Goal: Task Accomplishment & Management: Manage account settings

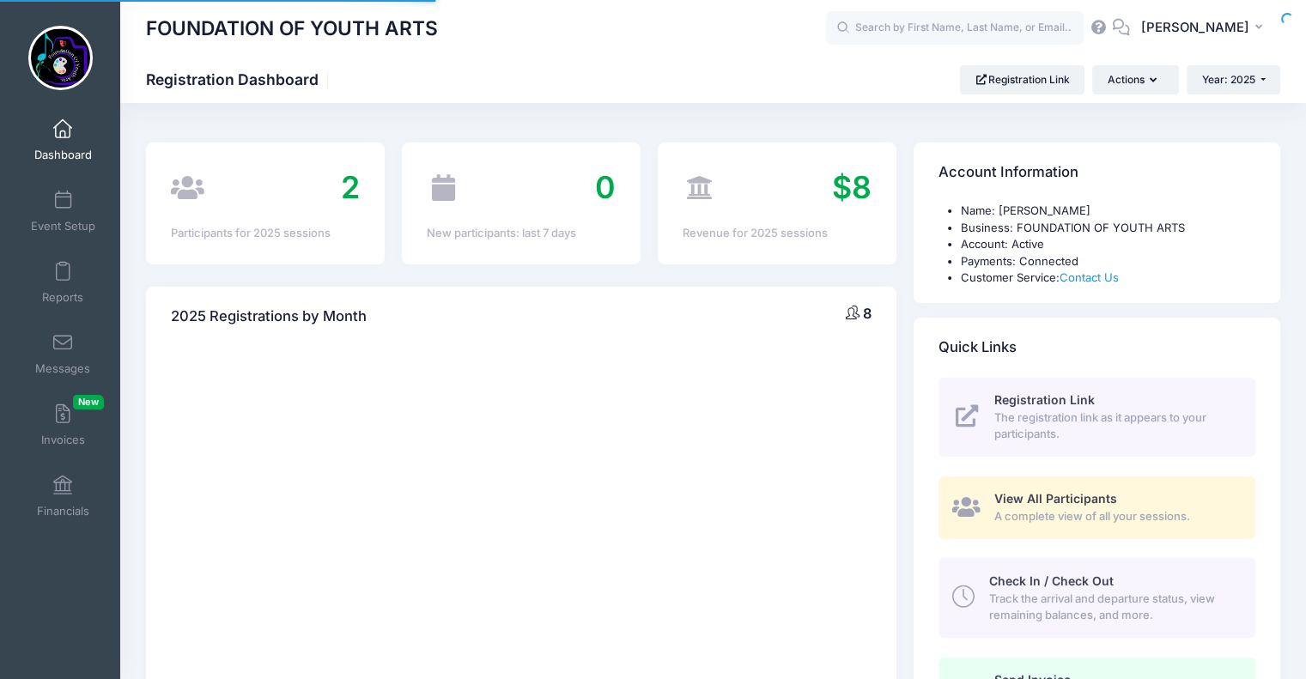
select select
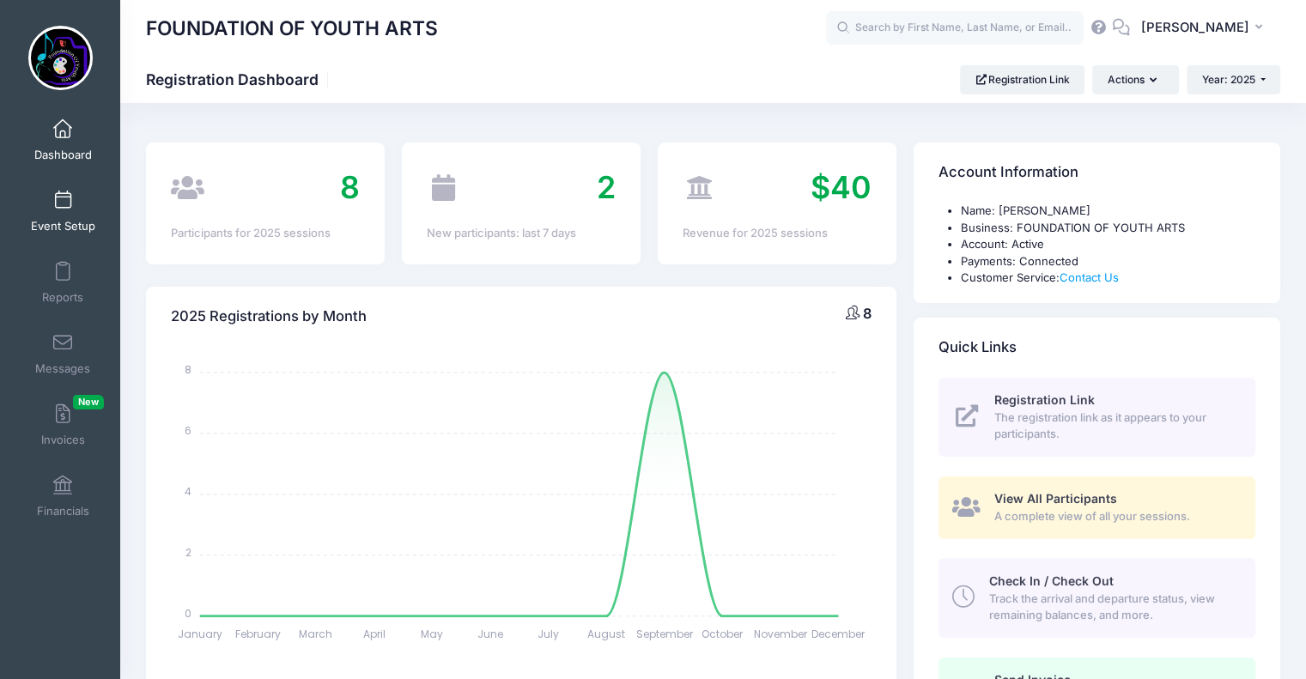
click at [68, 209] on link "Event Setup" at bounding box center [63, 211] width 82 height 60
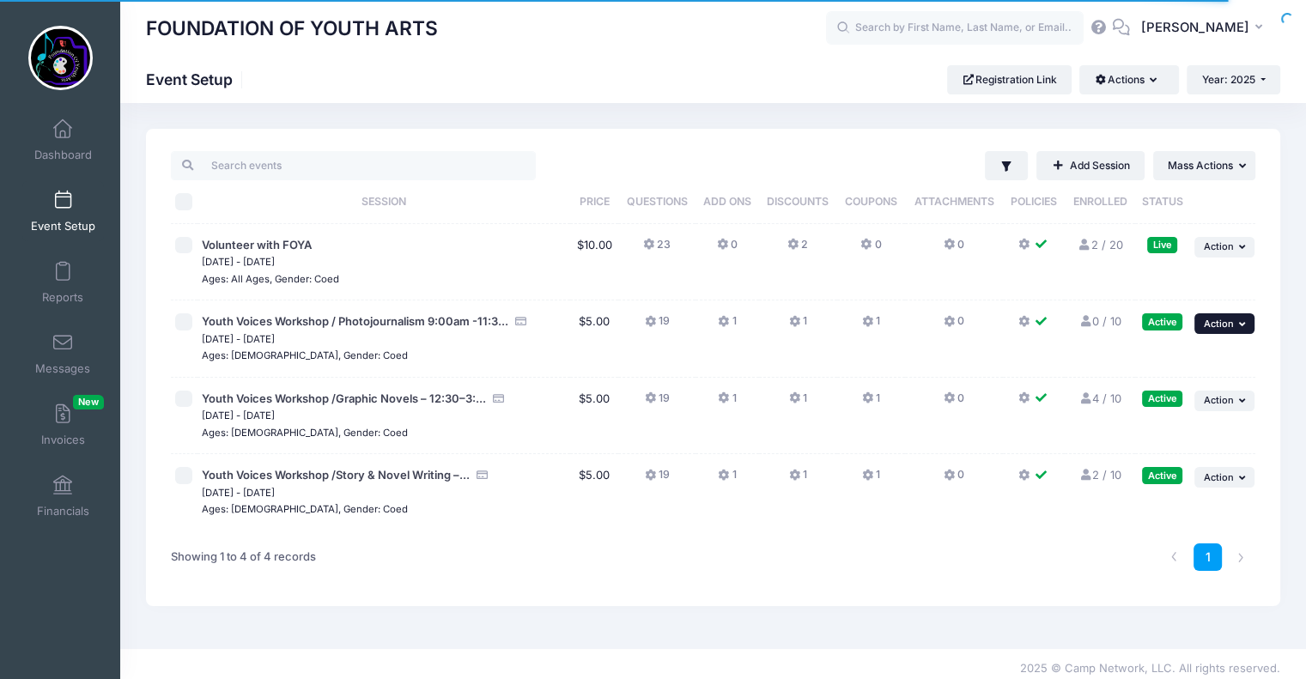
click at [1228, 328] on span "Action" at bounding box center [1219, 324] width 30 height 12
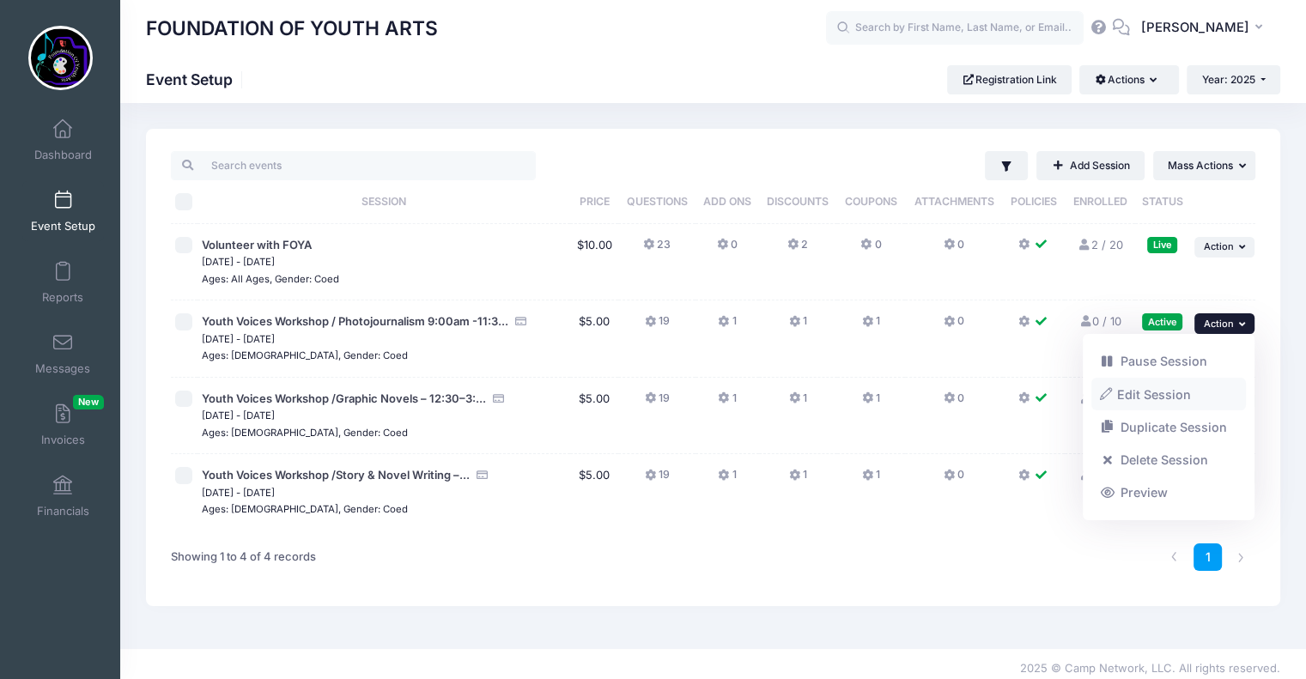
click at [1165, 387] on link "Edit Session" at bounding box center [1169, 394] width 155 height 33
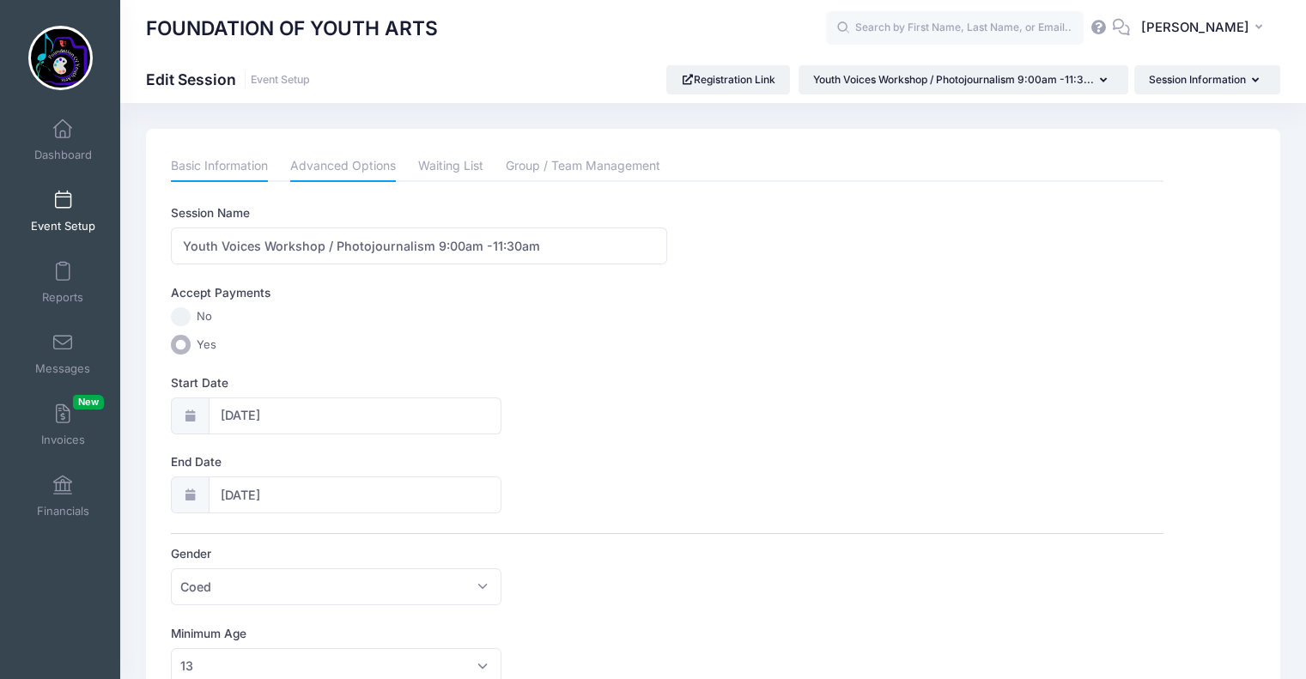
click at [359, 169] on link "Advanced Options" at bounding box center [343, 166] width 106 height 31
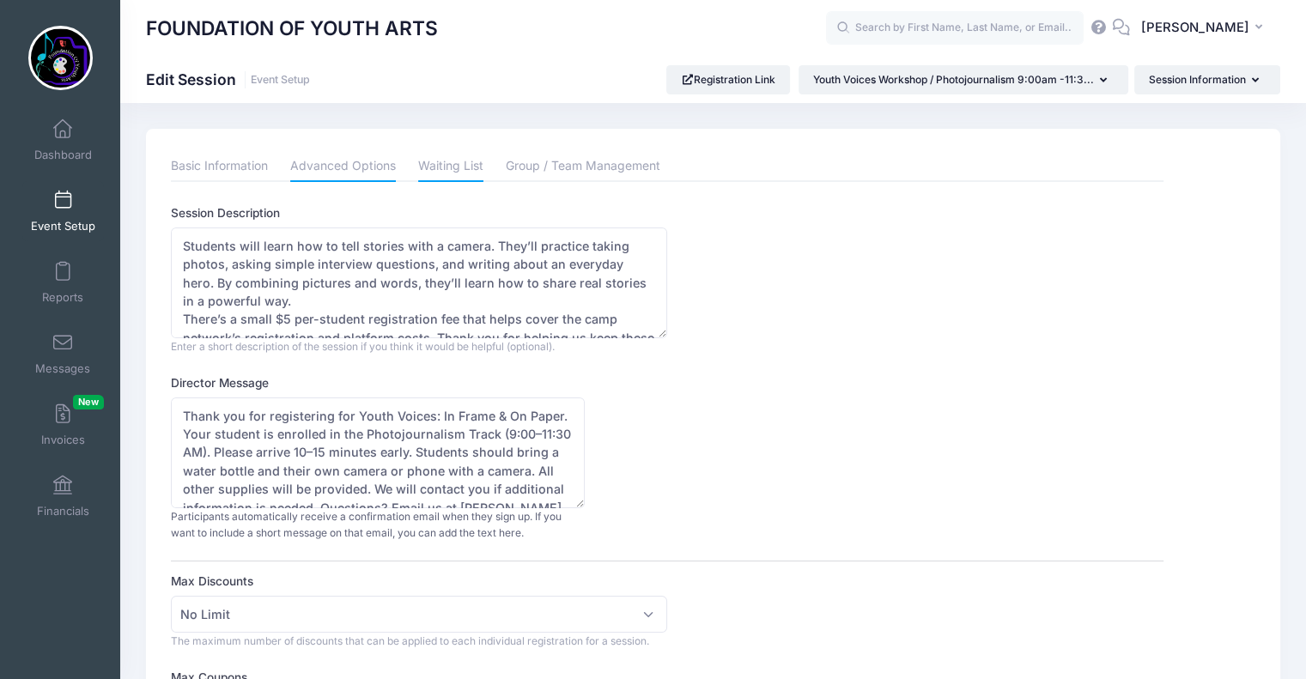
click at [457, 173] on link "Waiting List" at bounding box center [450, 166] width 65 height 31
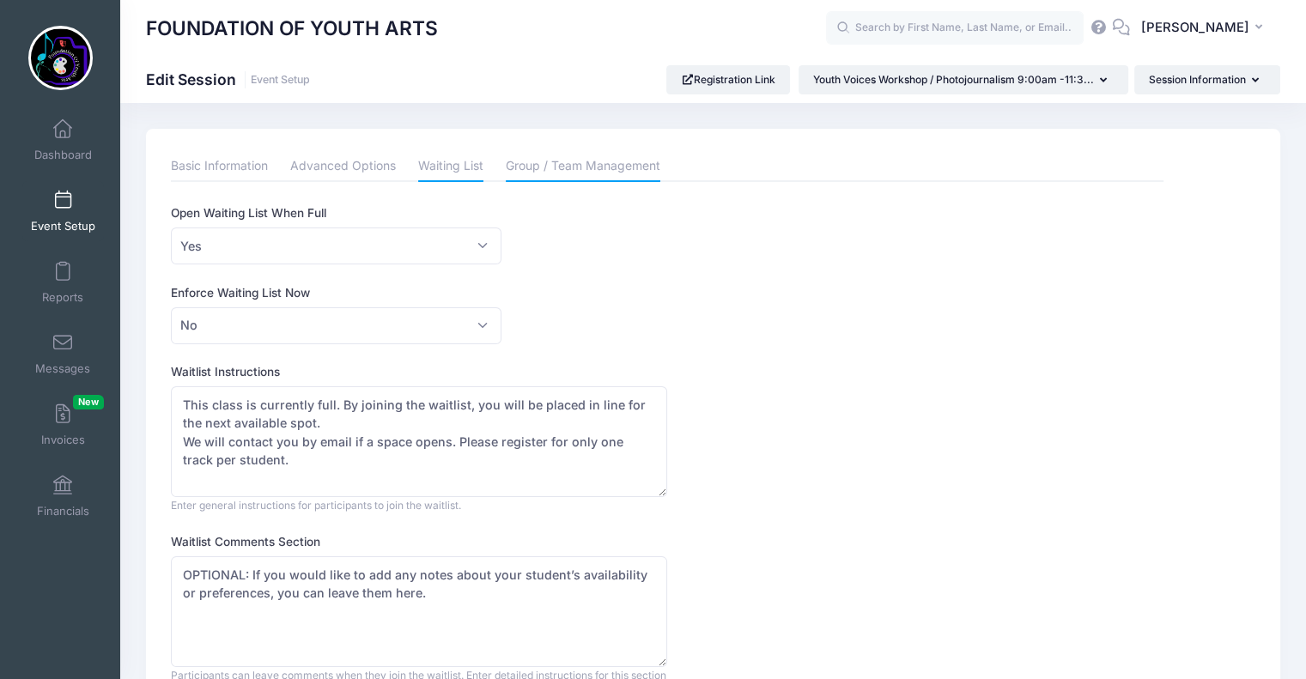
click at [590, 174] on link "Group / Team Management" at bounding box center [583, 166] width 155 height 31
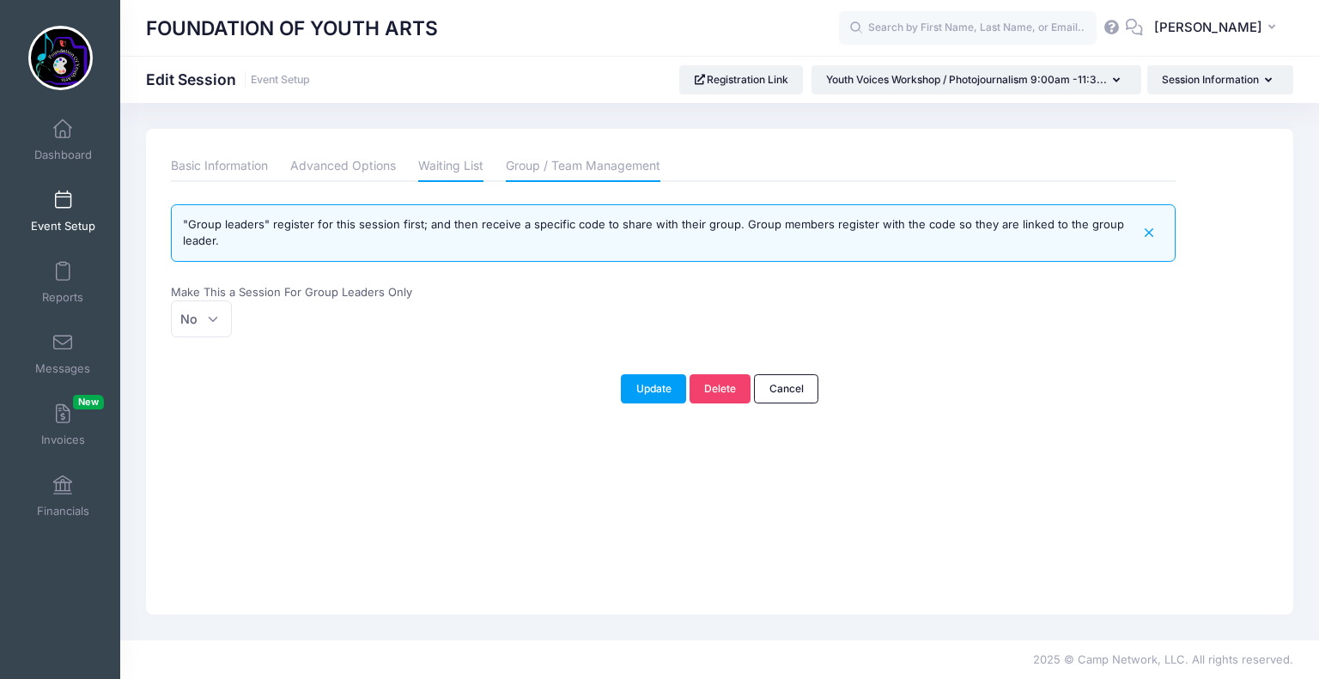
click at [455, 164] on link "Waiting List" at bounding box center [450, 166] width 65 height 31
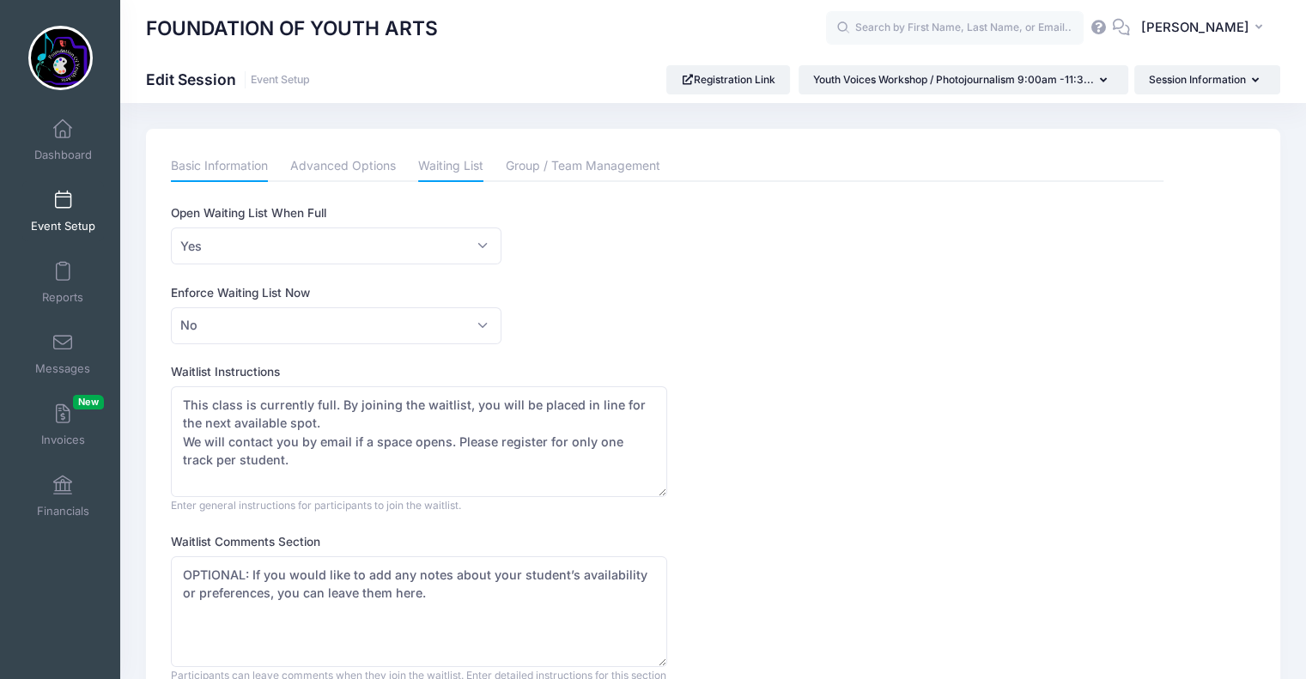
click at [240, 163] on link "Basic Information" at bounding box center [219, 166] width 97 height 31
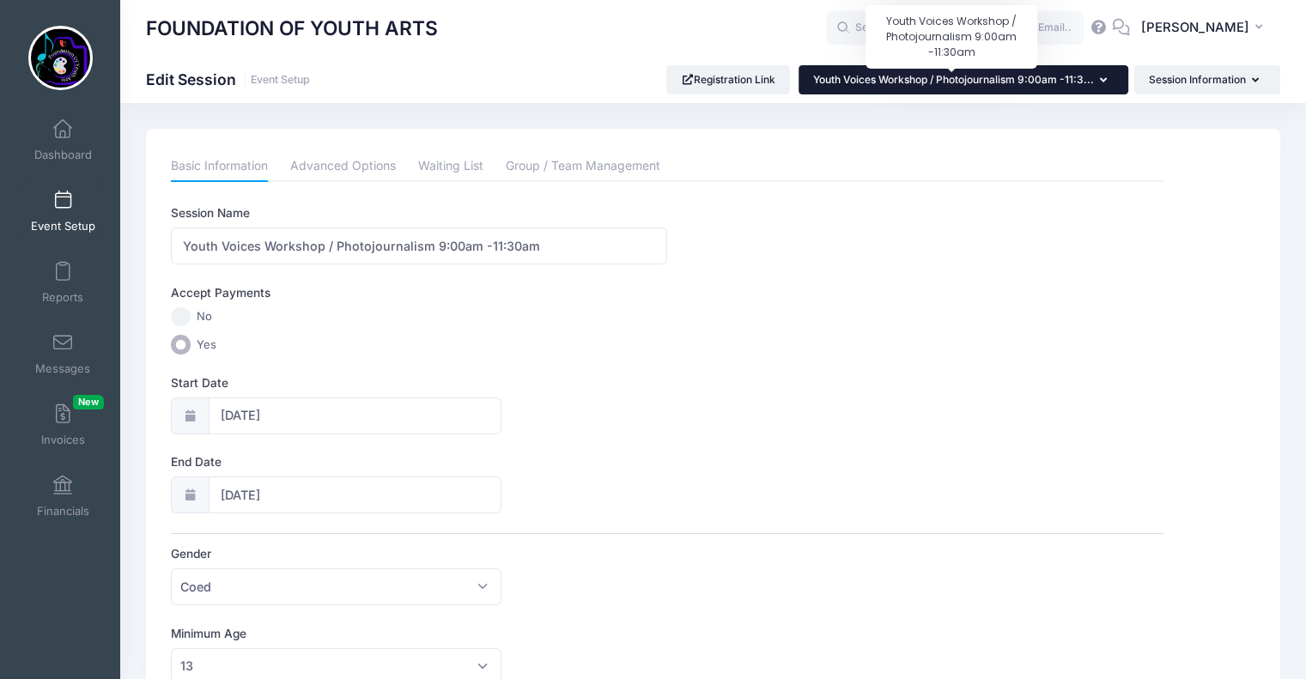
click at [971, 81] on span "Youth Voices Workshop / Photojournalism 9:00am -11:3..." at bounding box center [953, 79] width 281 height 13
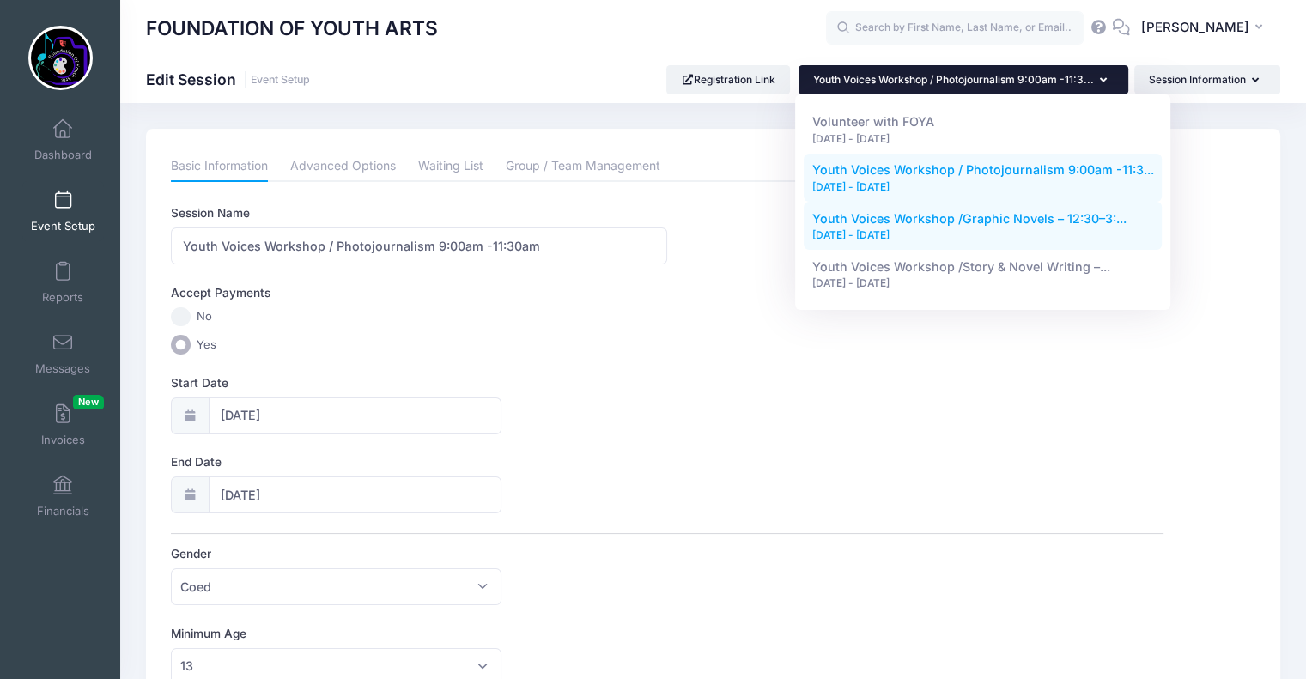
click at [1034, 226] on link "Youth Voices Workshop /Graphic Novels – 12:30–3:... Sep 22, 2025 - Sep 25, 2025" at bounding box center [983, 226] width 359 height 48
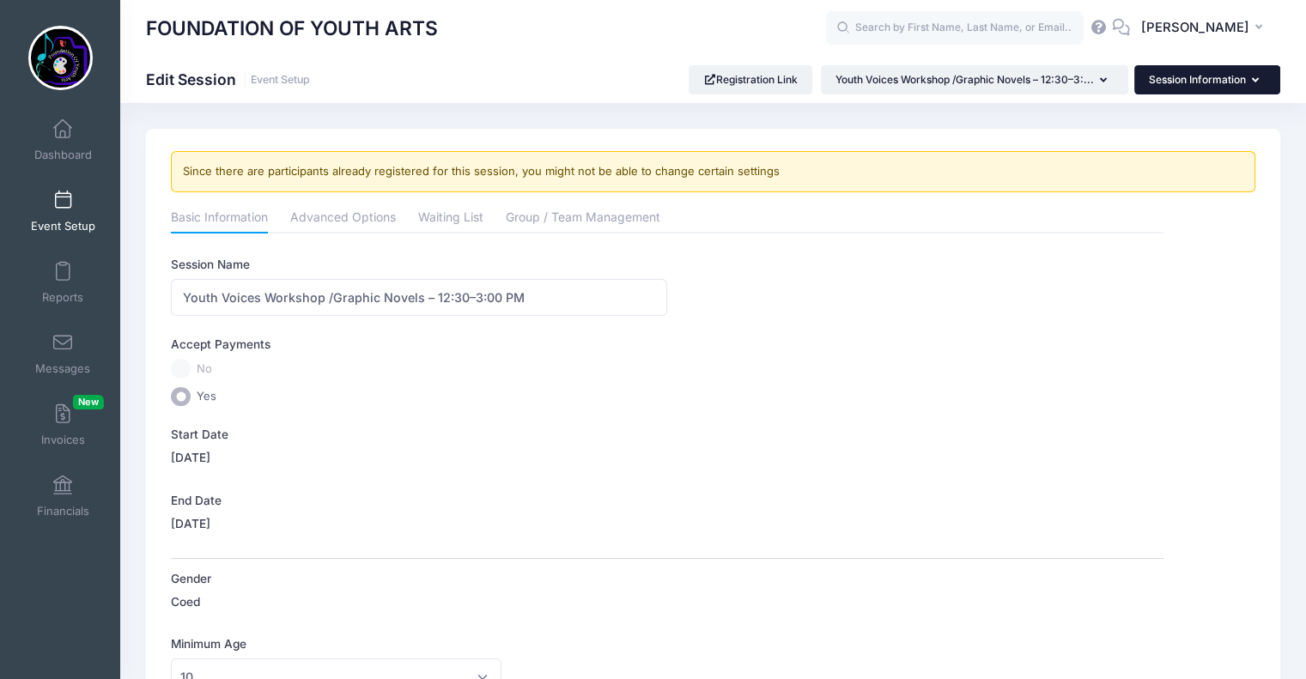
click at [1221, 82] on button "Session Information" at bounding box center [1208, 79] width 146 height 29
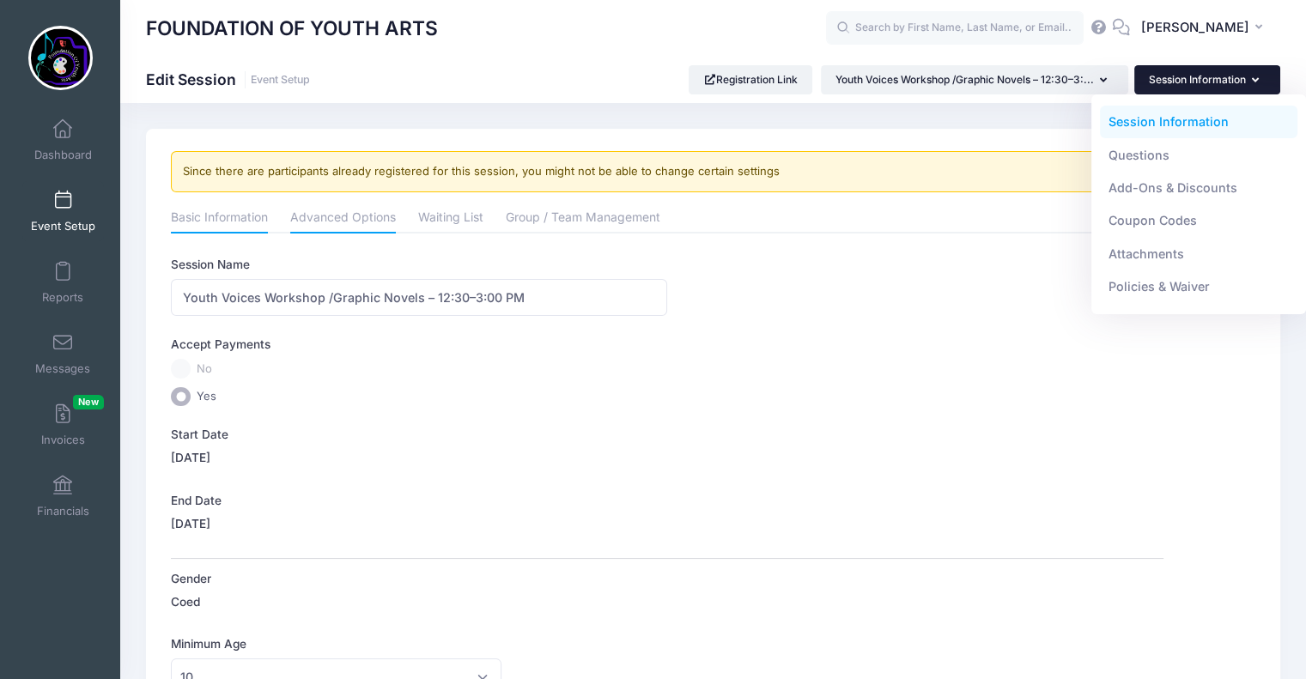
click at [350, 226] on link "Advanced Options" at bounding box center [343, 219] width 106 height 31
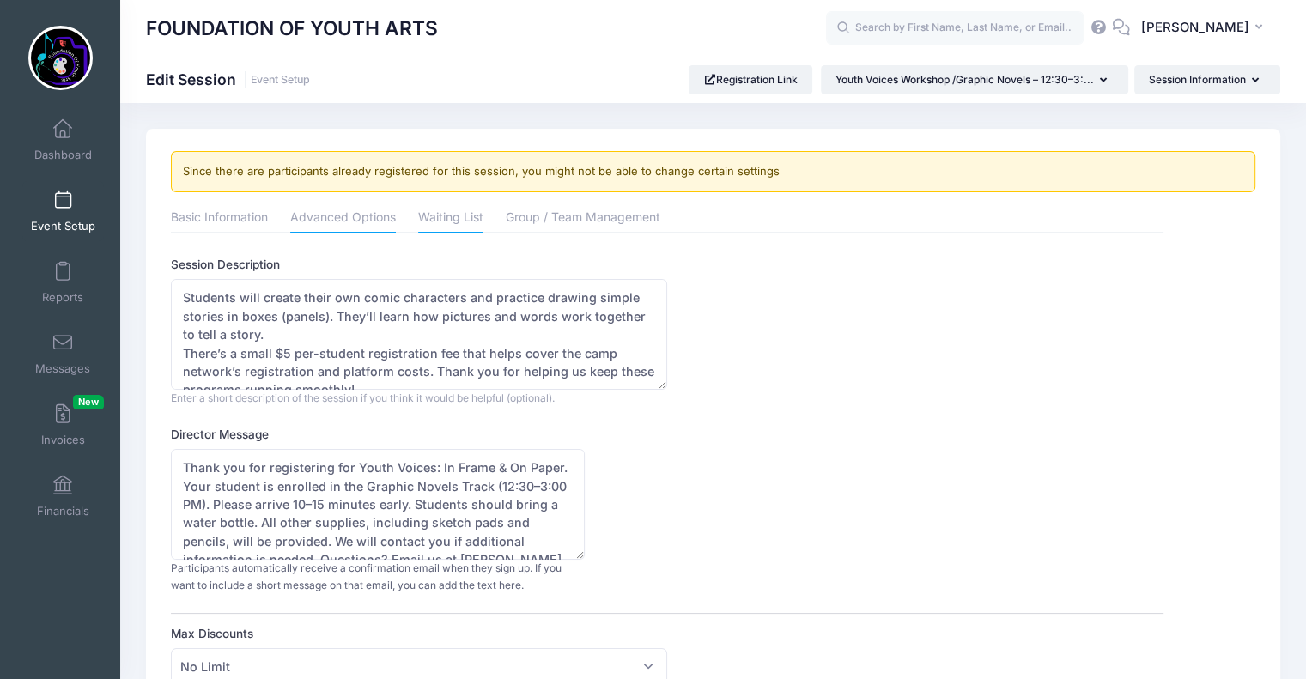
click at [471, 216] on link "Waiting List" at bounding box center [450, 219] width 65 height 31
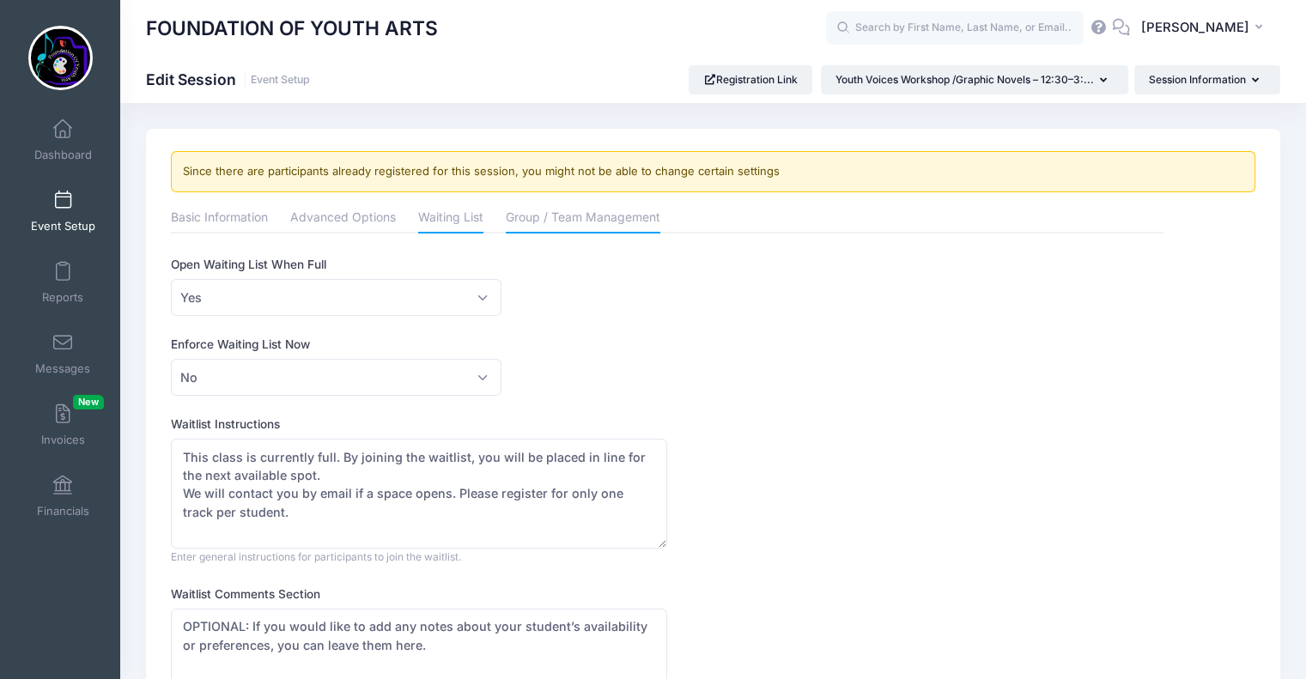
click at [602, 204] on link "Group / Team Management" at bounding box center [583, 219] width 155 height 31
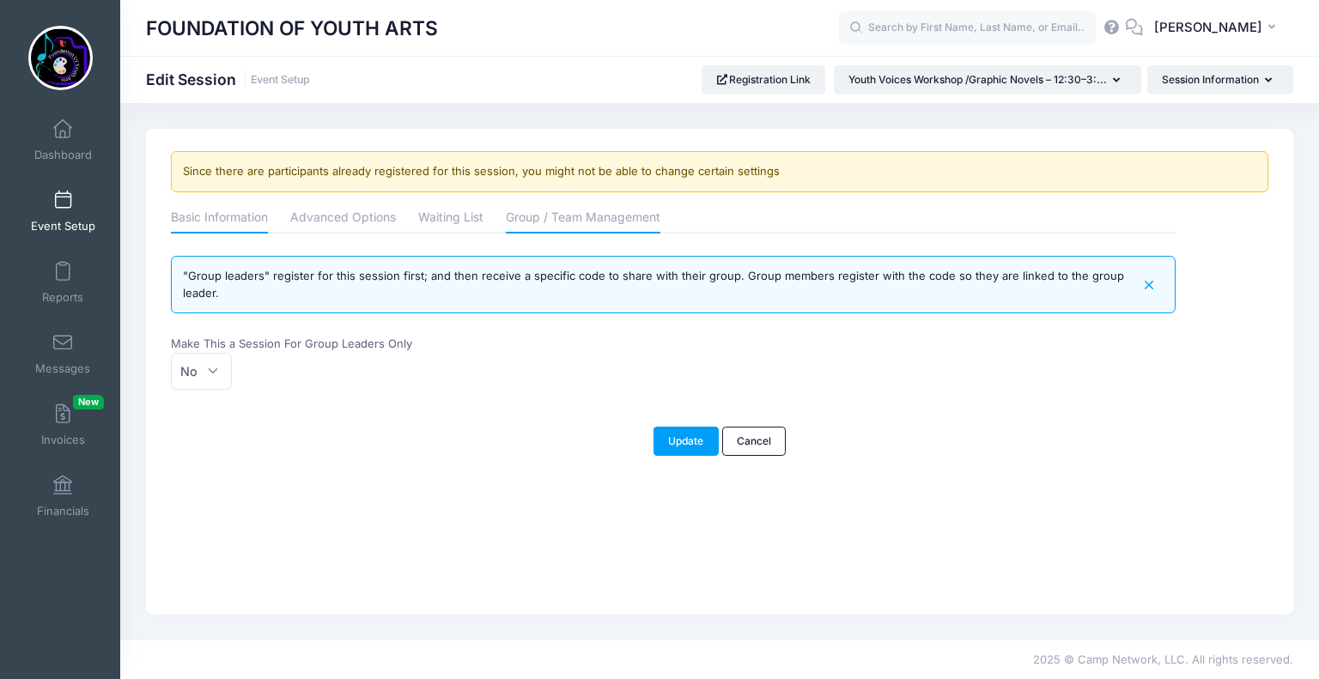
click at [222, 210] on link "Basic Information" at bounding box center [219, 219] width 97 height 31
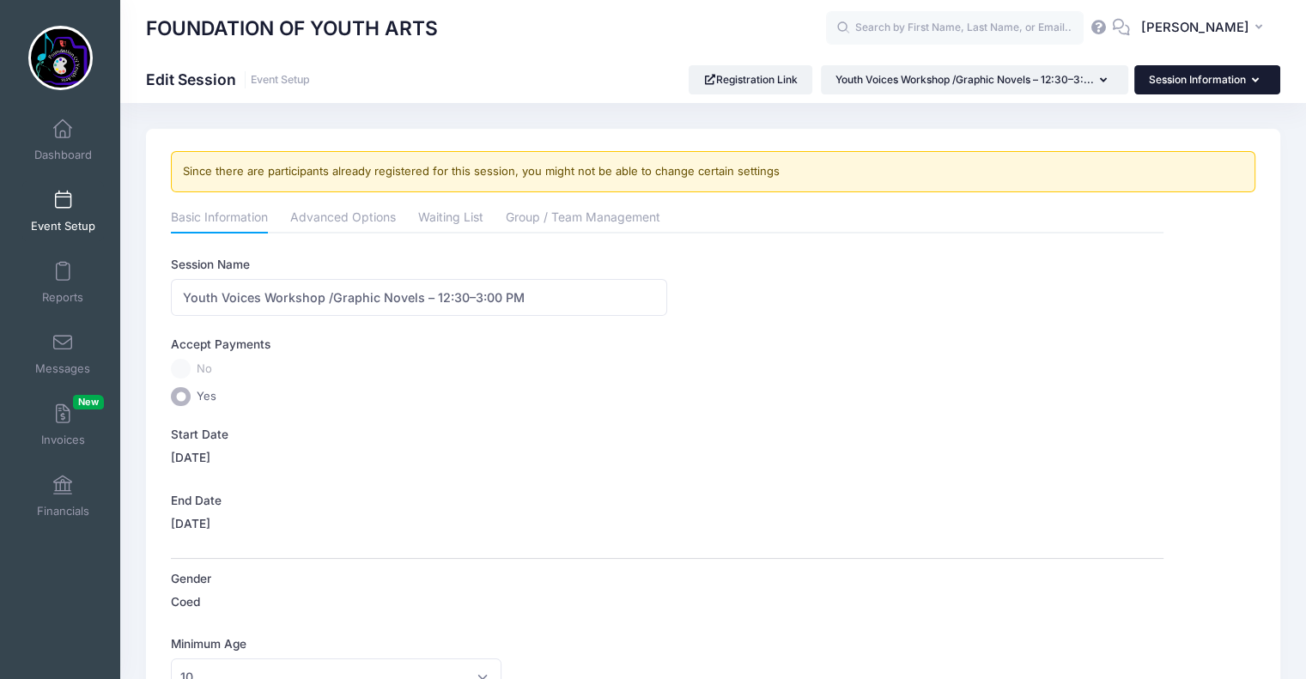
click at [1203, 83] on button "Session Information" at bounding box center [1208, 79] width 146 height 29
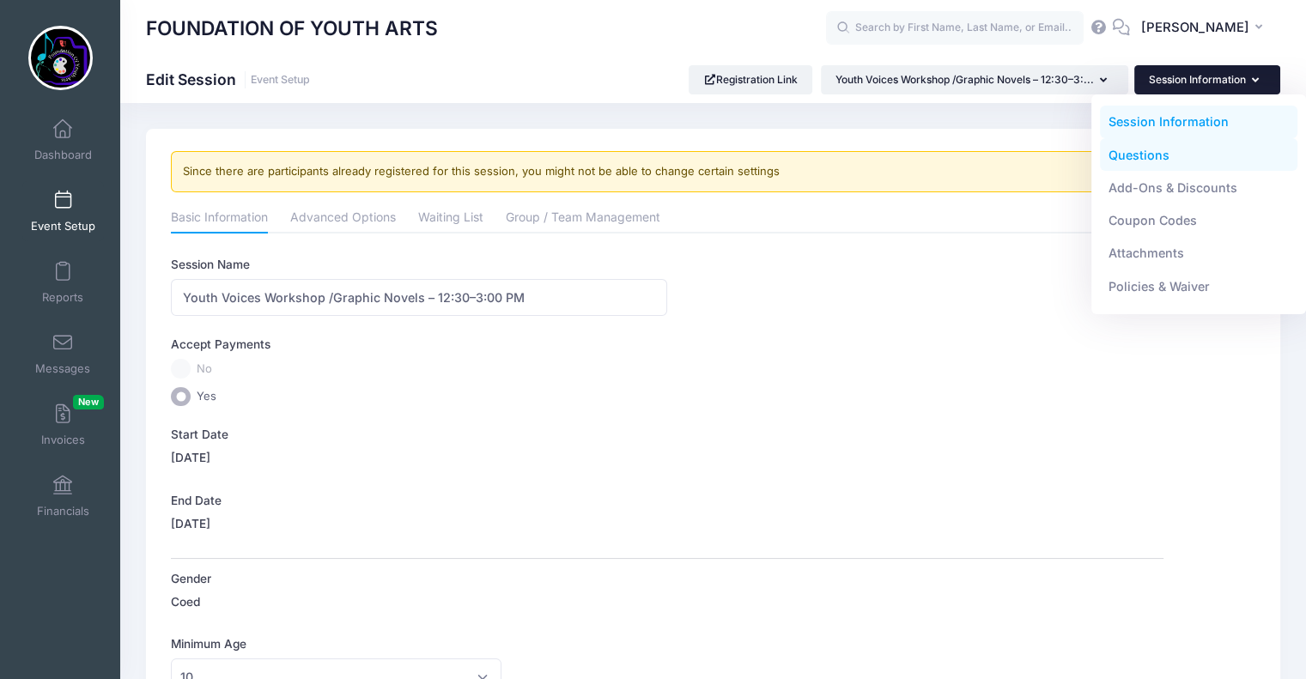
click at [1152, 155] on link "Questions" at bounding box center [1199, 154] width 198 height 33
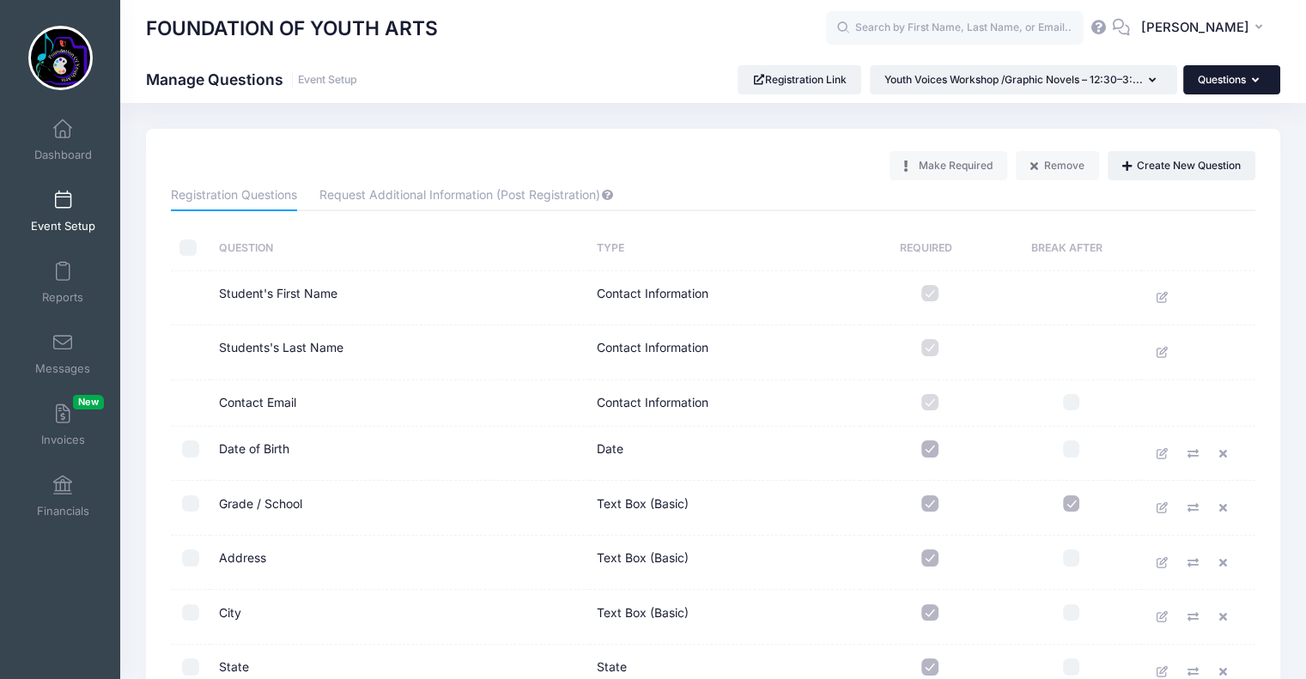
click at [1249, 82] on button "Questions" at bounding box center [1232, 79] width 97 height 29
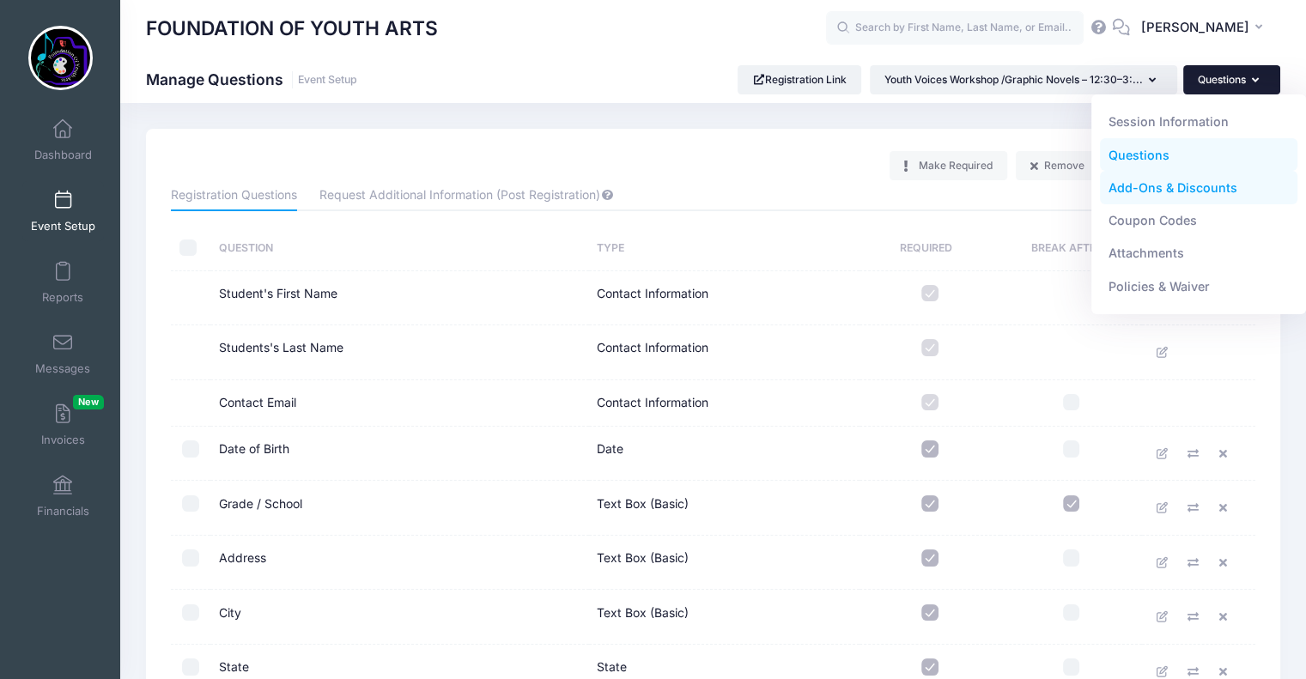
click at [1178, 182] on link "Add-Ons & Discounts" at bounding box center [1199, 188] width 198 height 33
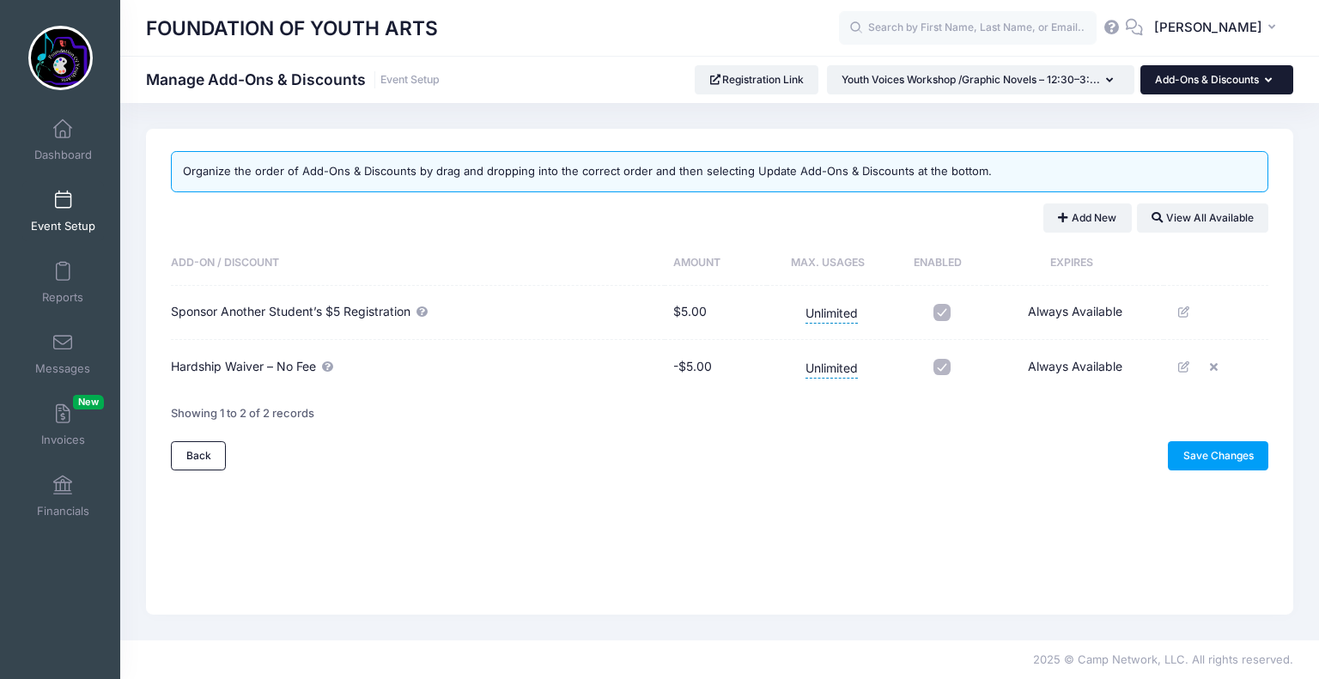
click at [1245, 71] on button "Add-Ons & Discounts" at bounding box center [1217, 79] width 153 height 29
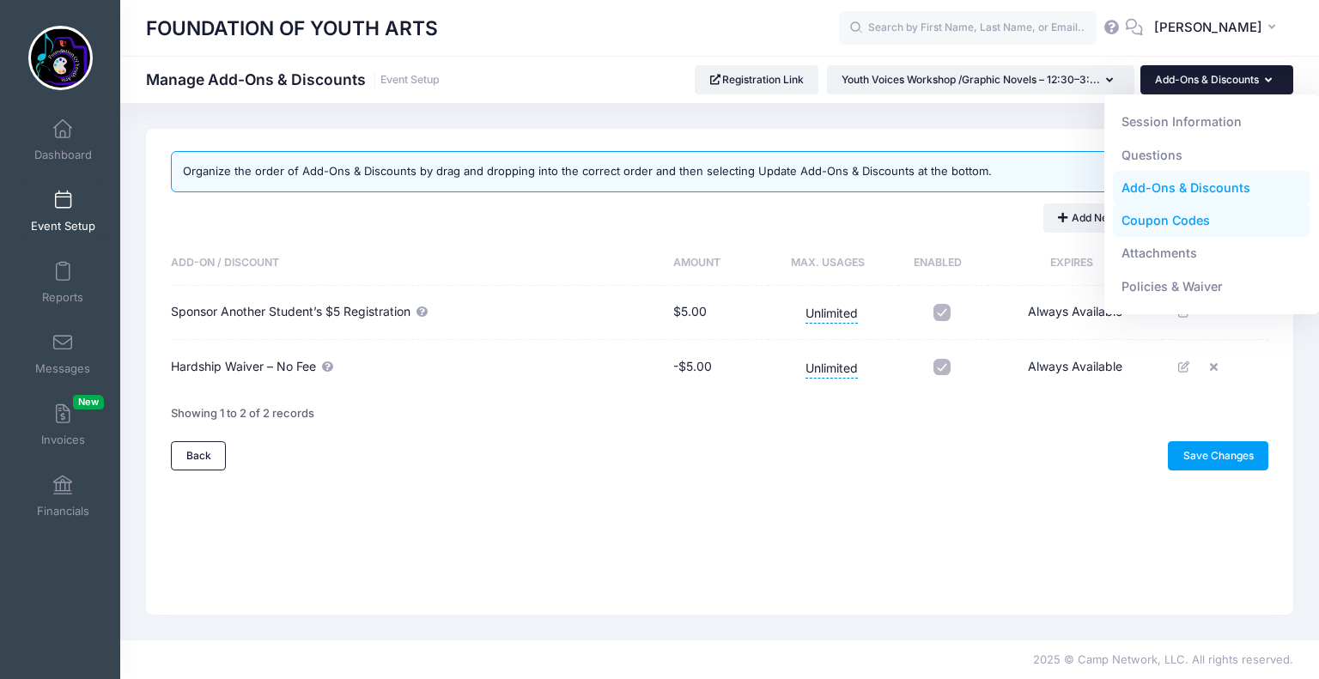
click at [1187, 216] on link "Coupon Codes" at bounding box center [1212, 220] width 198 height 33
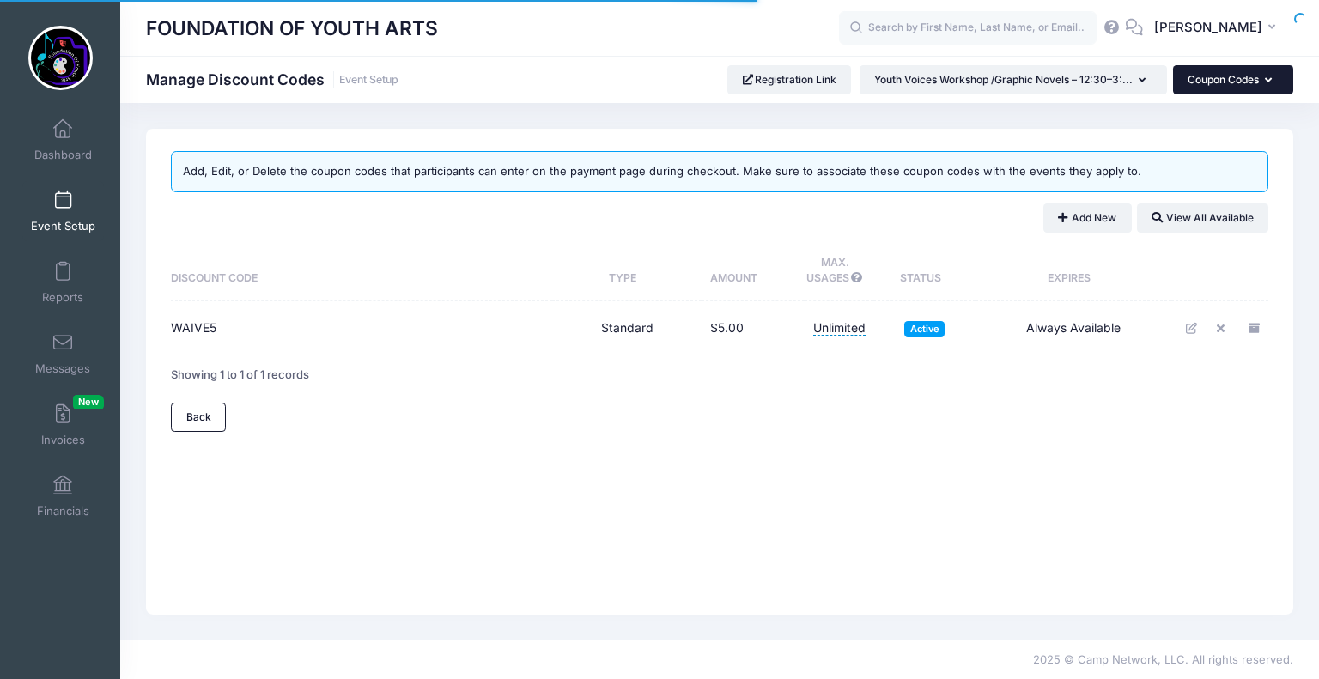
click at [1240, 76] on button "Coupon Codes" at bounding box center [1233, 79] width 120 height 29
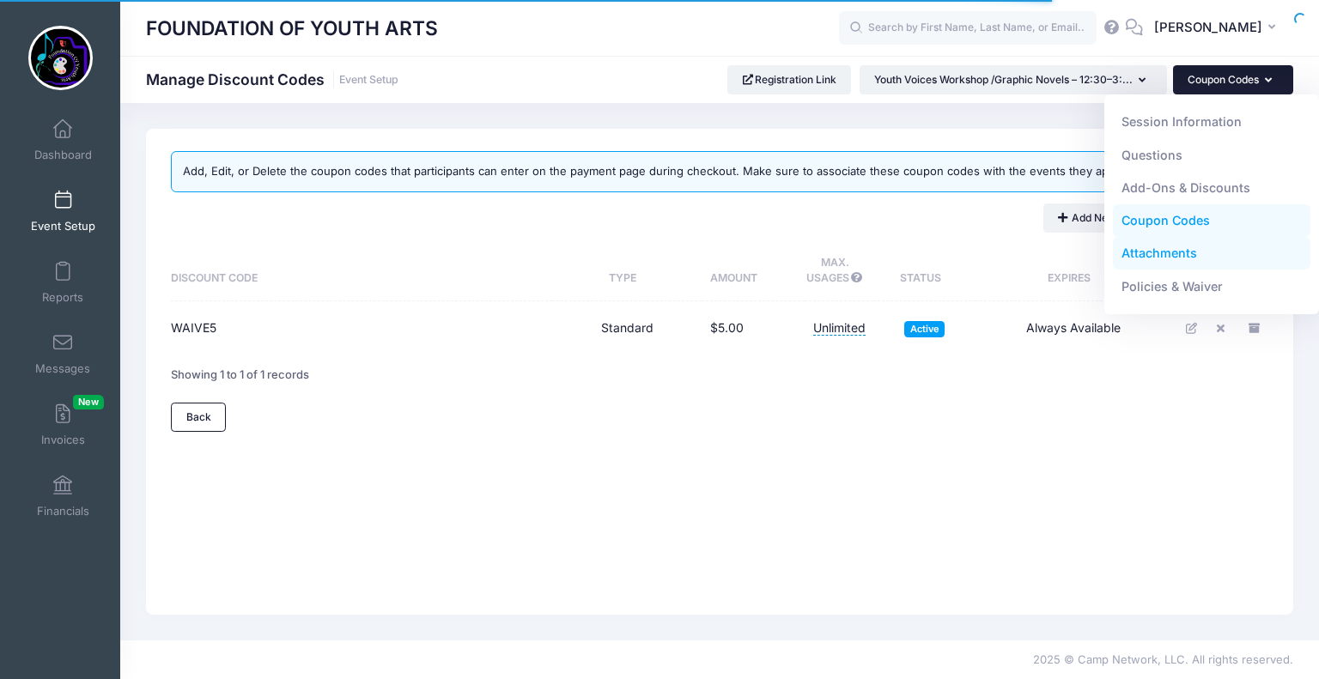
click at [1180, 250] on link "Attachments" at bounding box center [1212, 253] width 198 height 33
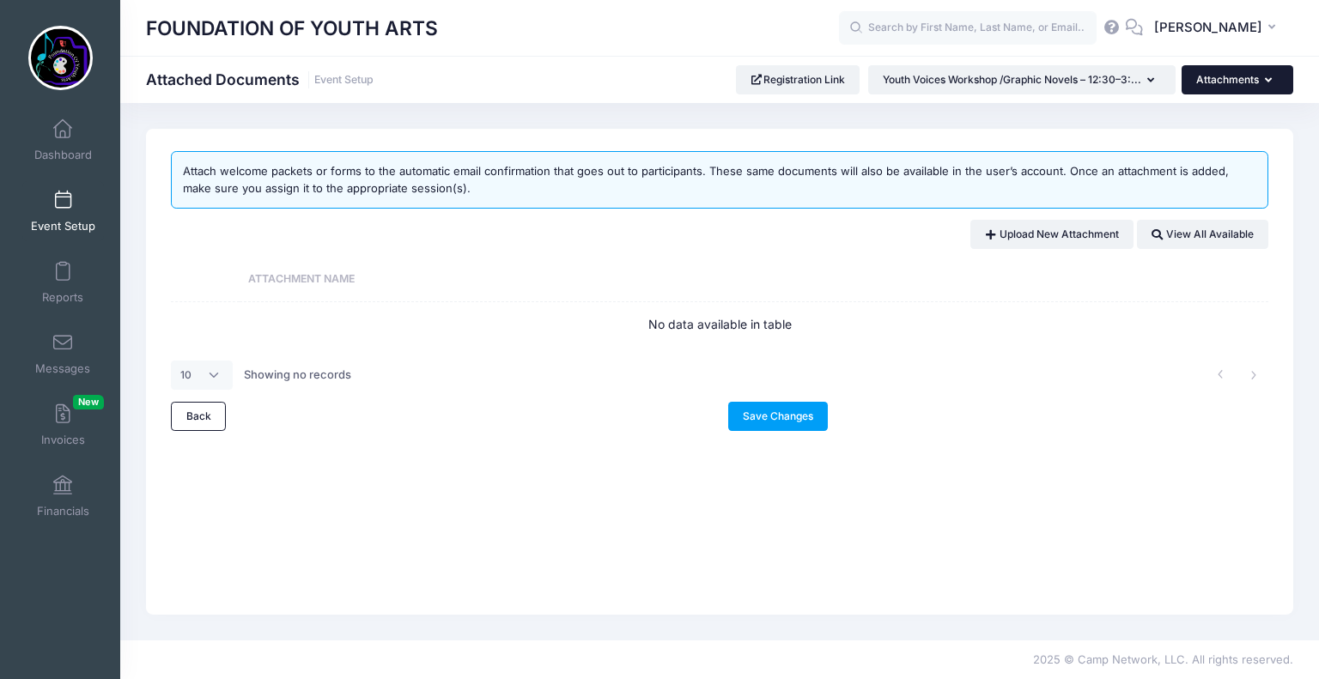
click at [1236, 80] on button "Attachments" at bounding box center [1238, 79] width 112 height 29
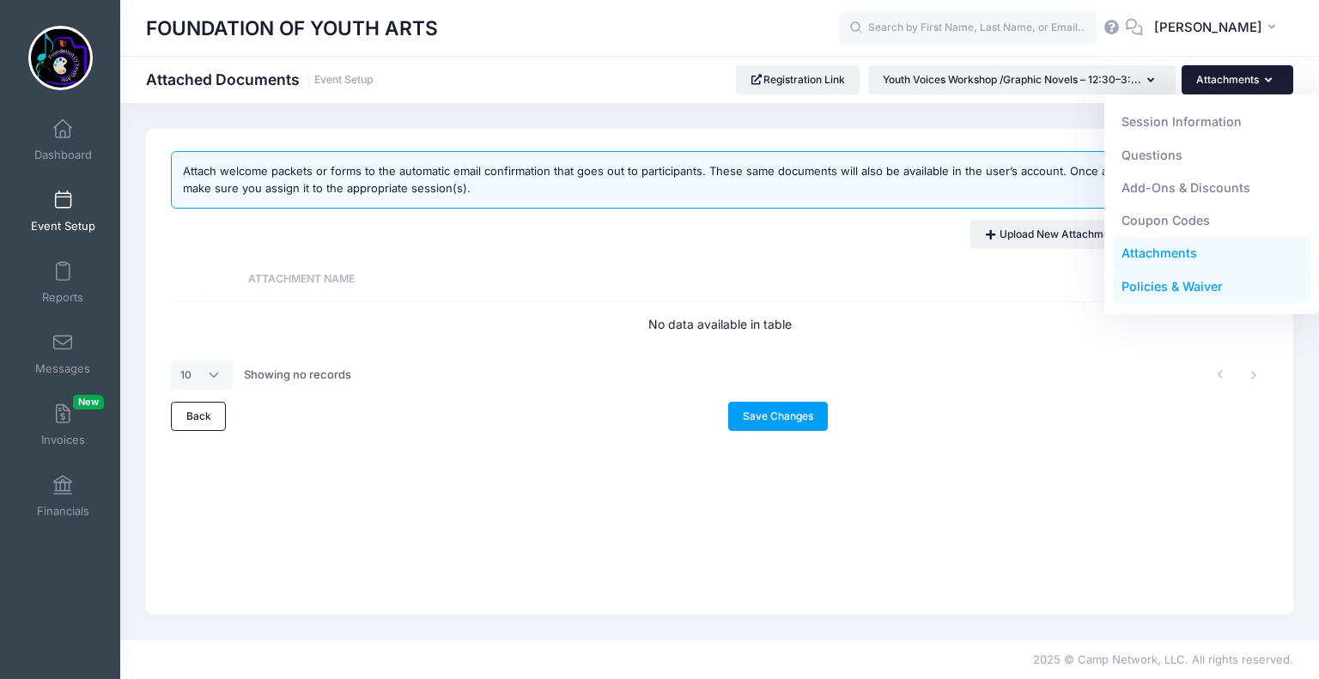
click at [1206, 284] on link "Policies & Waiver" at bounding box center [1212, 287] width 198 height 33
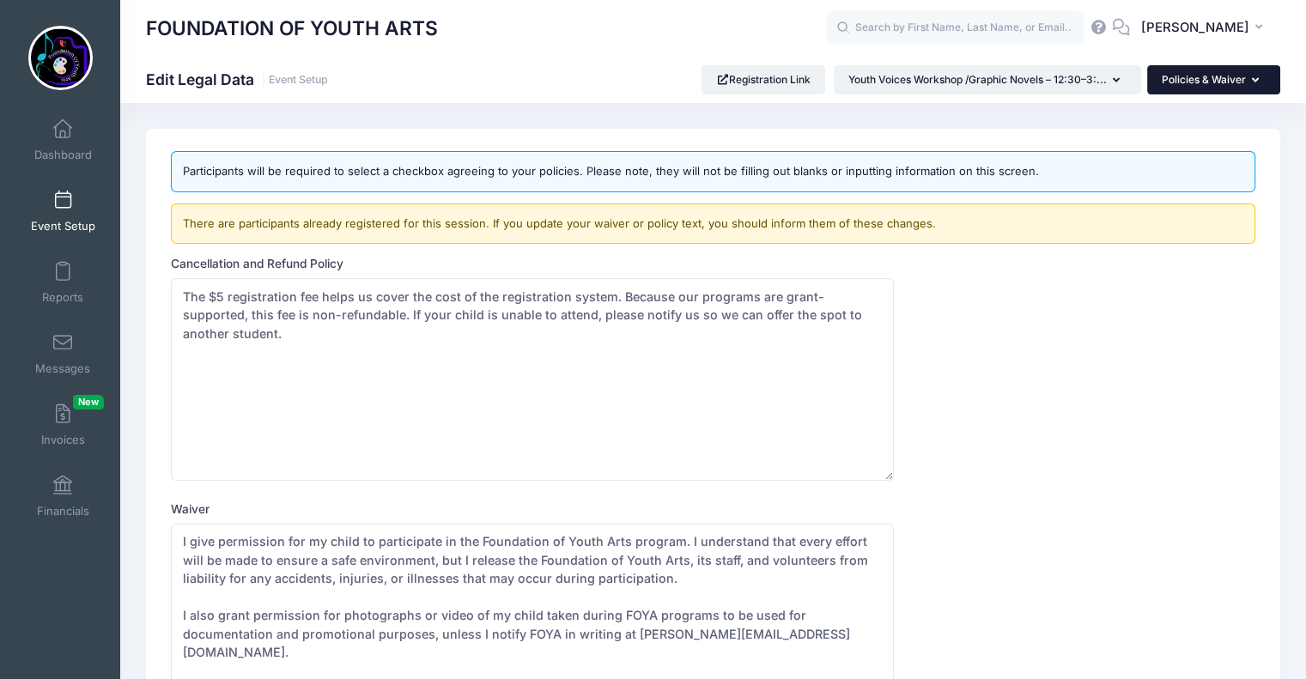
click at [1201, 66] on button "Policies & Waiver" at bounding box center [1214, 79] width 133 height 29
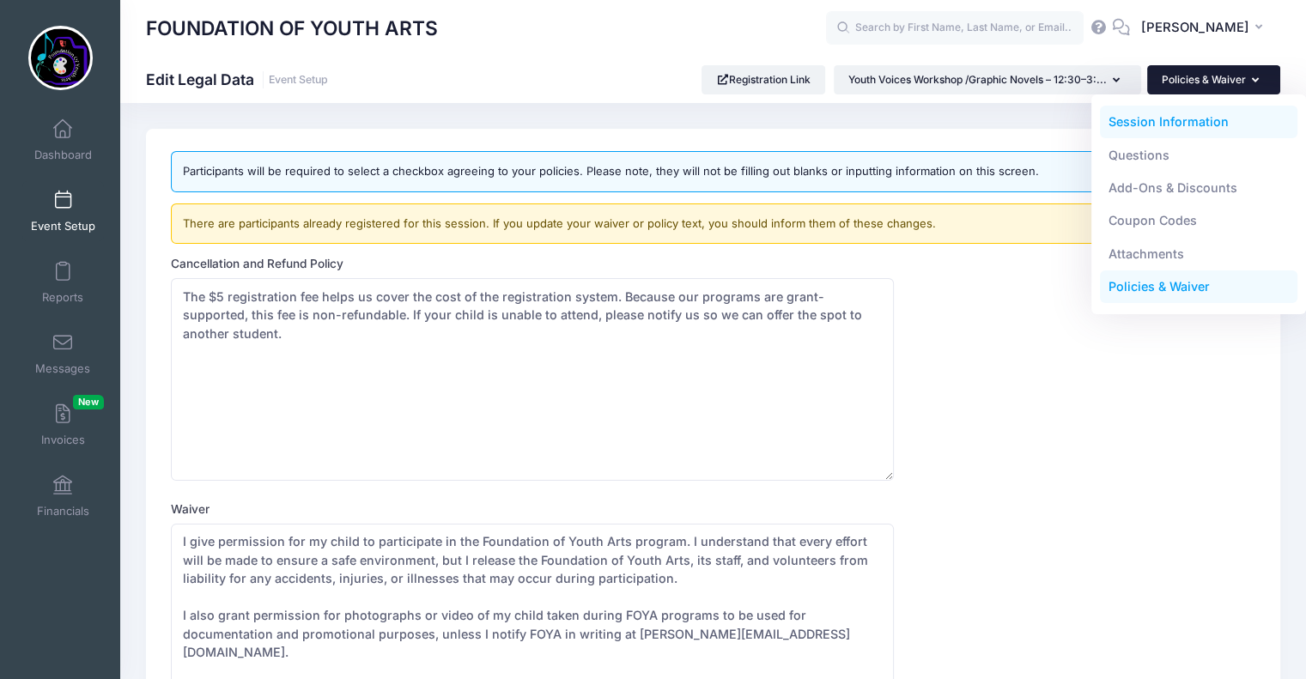
click at [1174, 122] on link "Session Information" at bounding box center [1199, 122] width 198 height 33
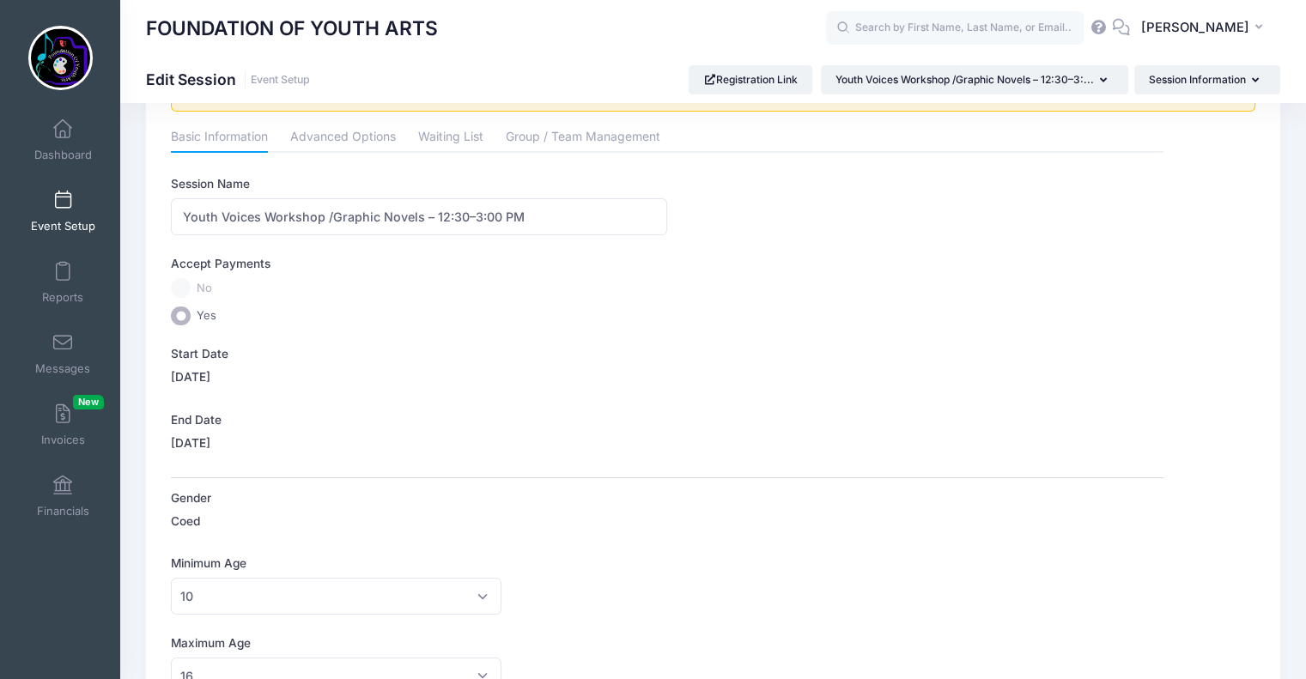
scroll to position [27, 0]
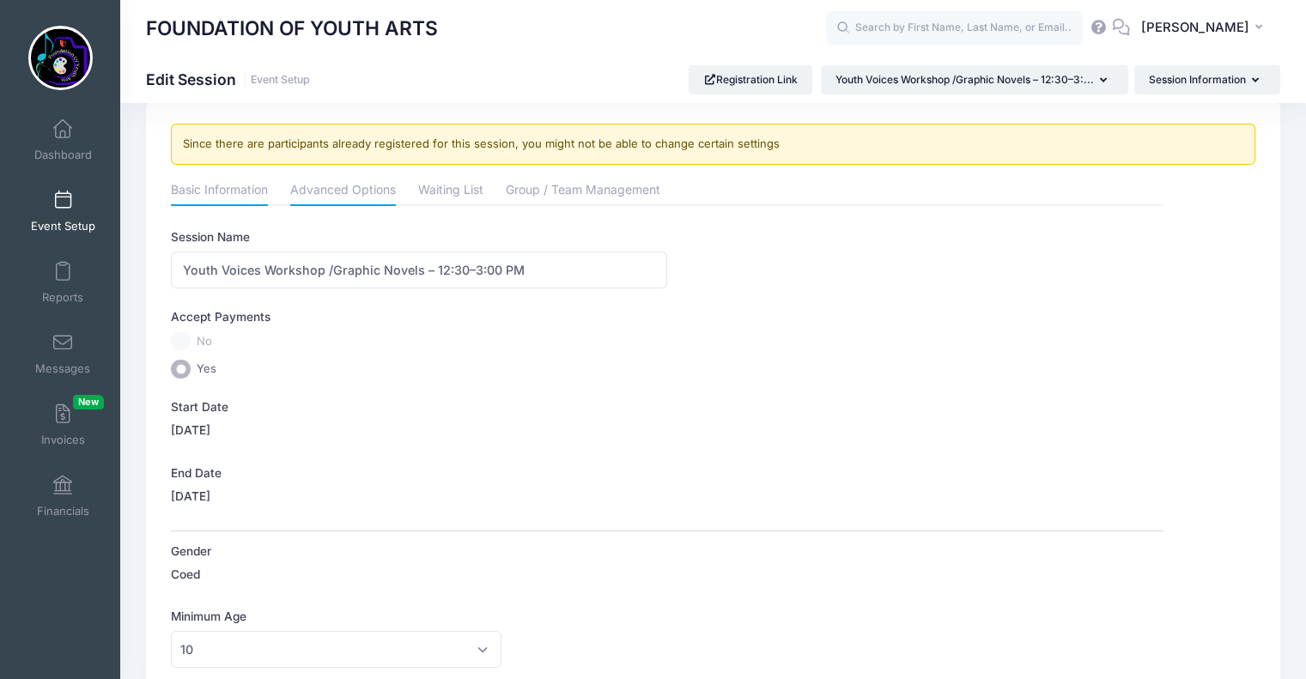
click at [330, 191] on link "Advanced Options" at bounding box center [343, 191] width 106 height 31
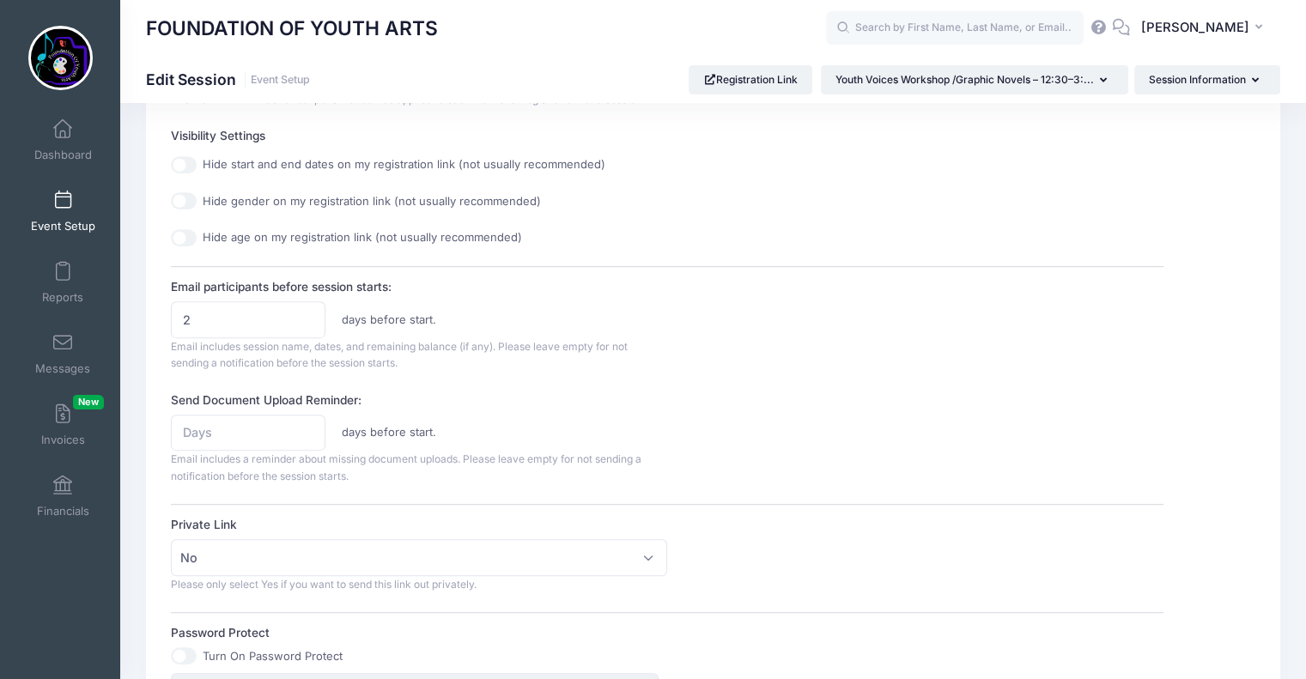
scroll to position [689, 0]
type input "1"
click at [308, 321] on input "1" at bounding box center [248, 321] width 155 height 37
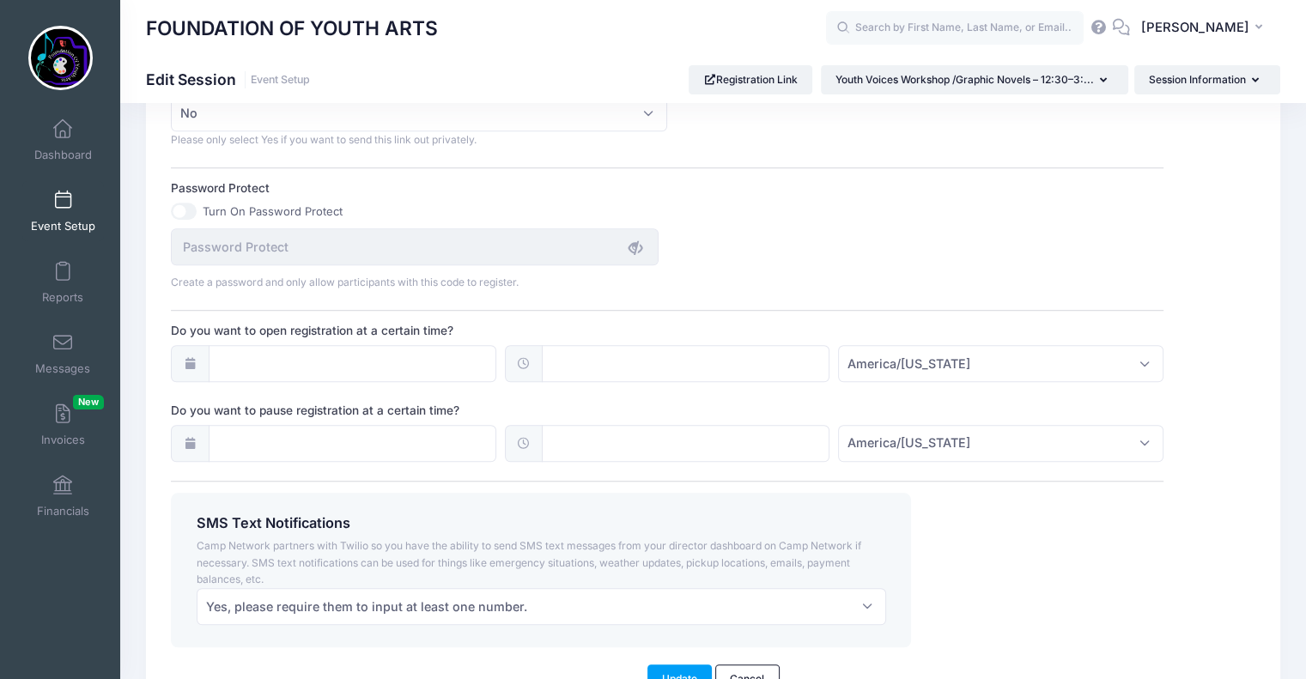
scroll to position [1233, 0]
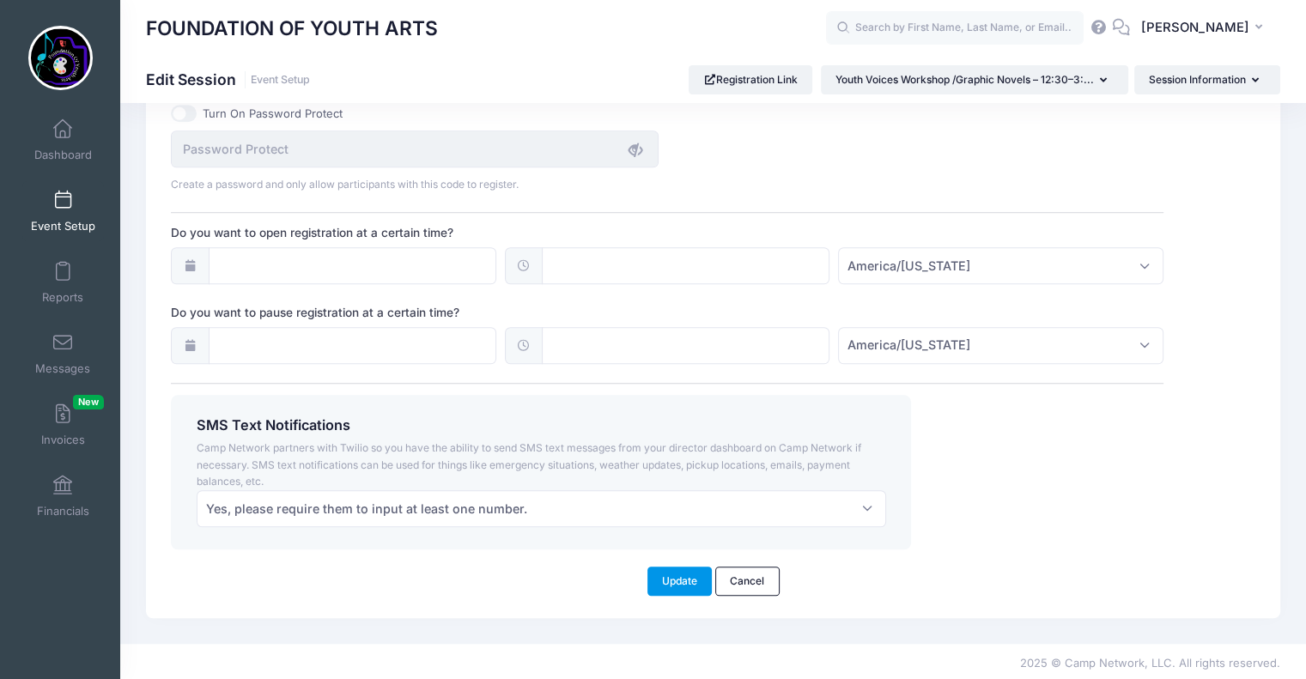
click at [676, 576] on button "Update" at bounding box center [680, 581] width 65 height 29
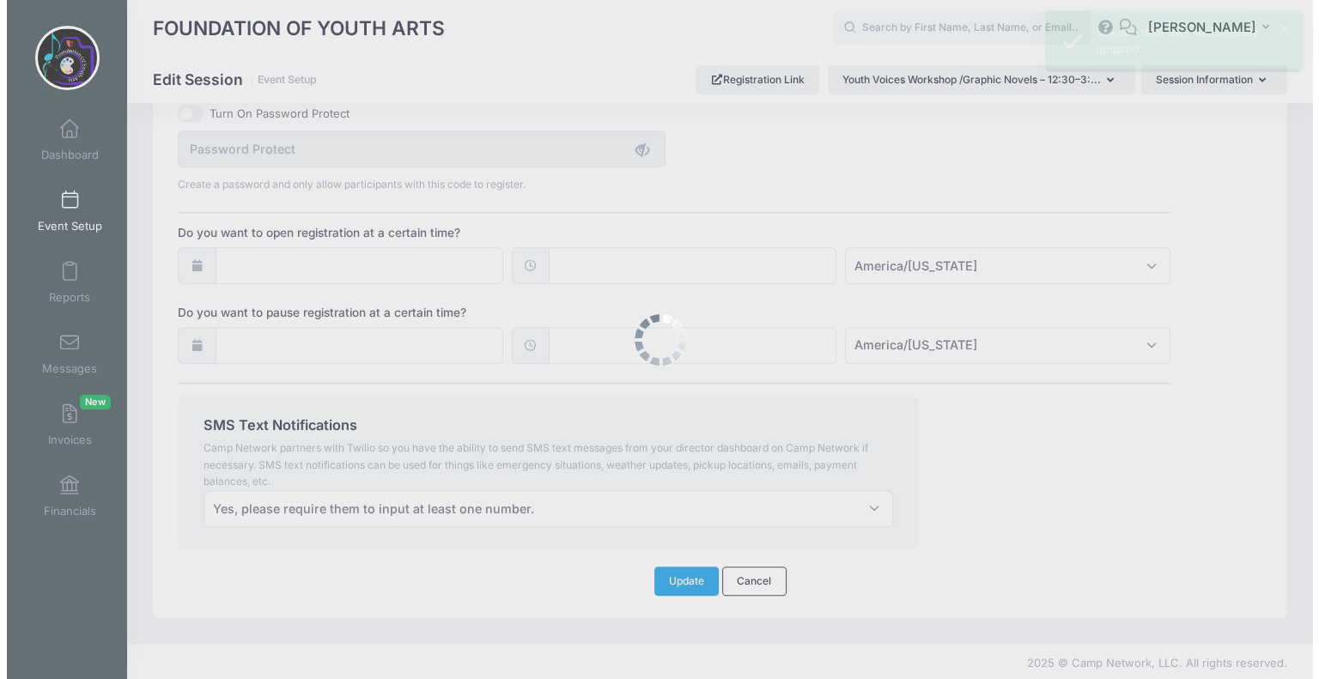
scroll to position [0, 0]
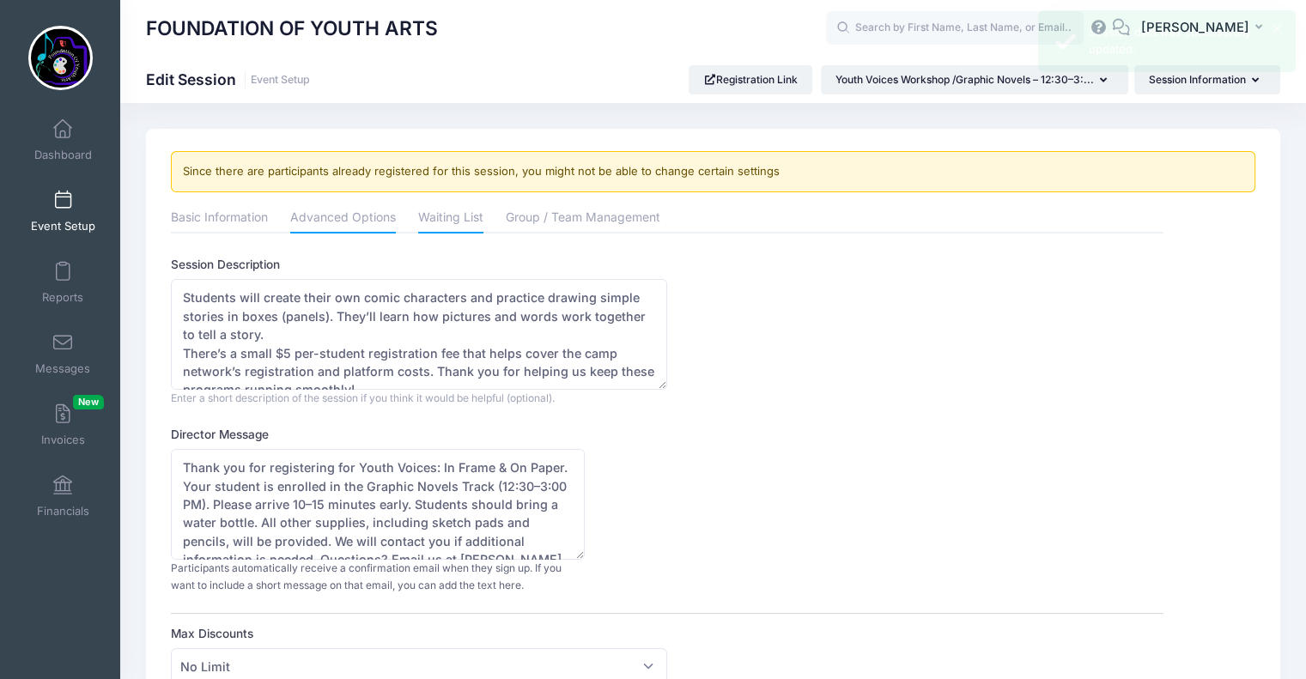
click at [466, 215] on link "Waiting List" at bounding box center [450, 219] width 65 height 31
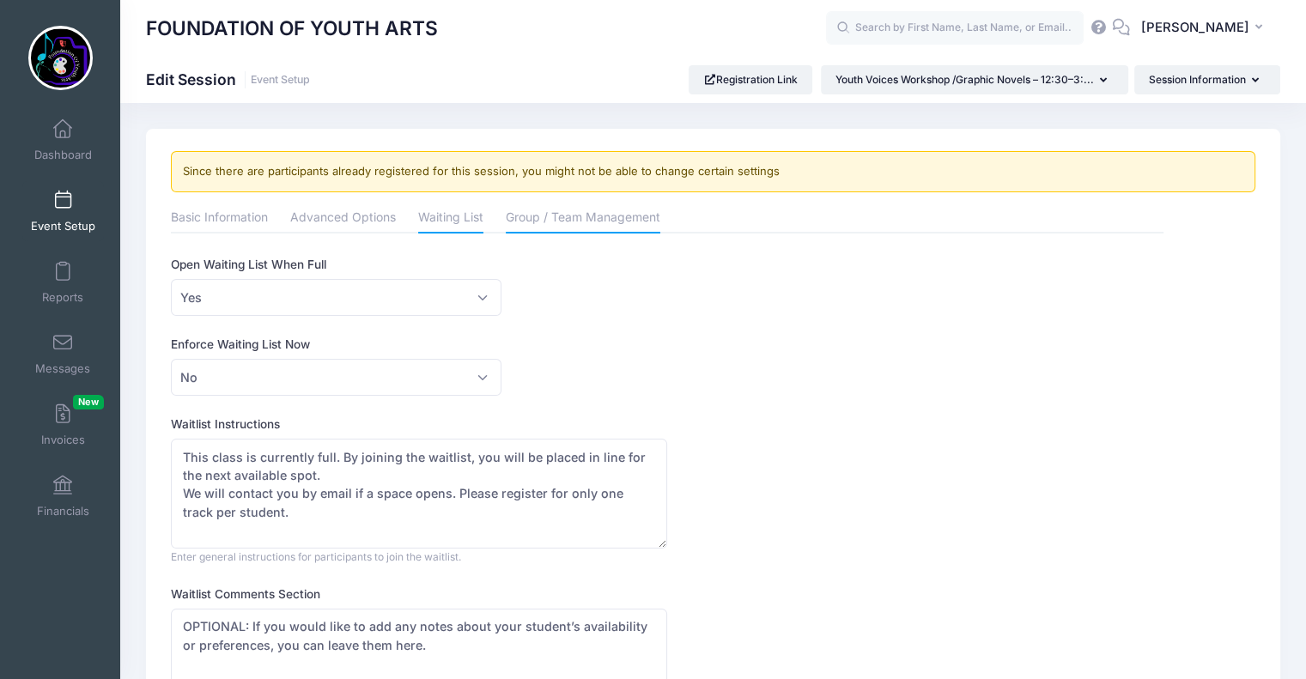
click at [556, 222] on link "Group / Team Management" at bounding box center [583, 219] width 155 height 31
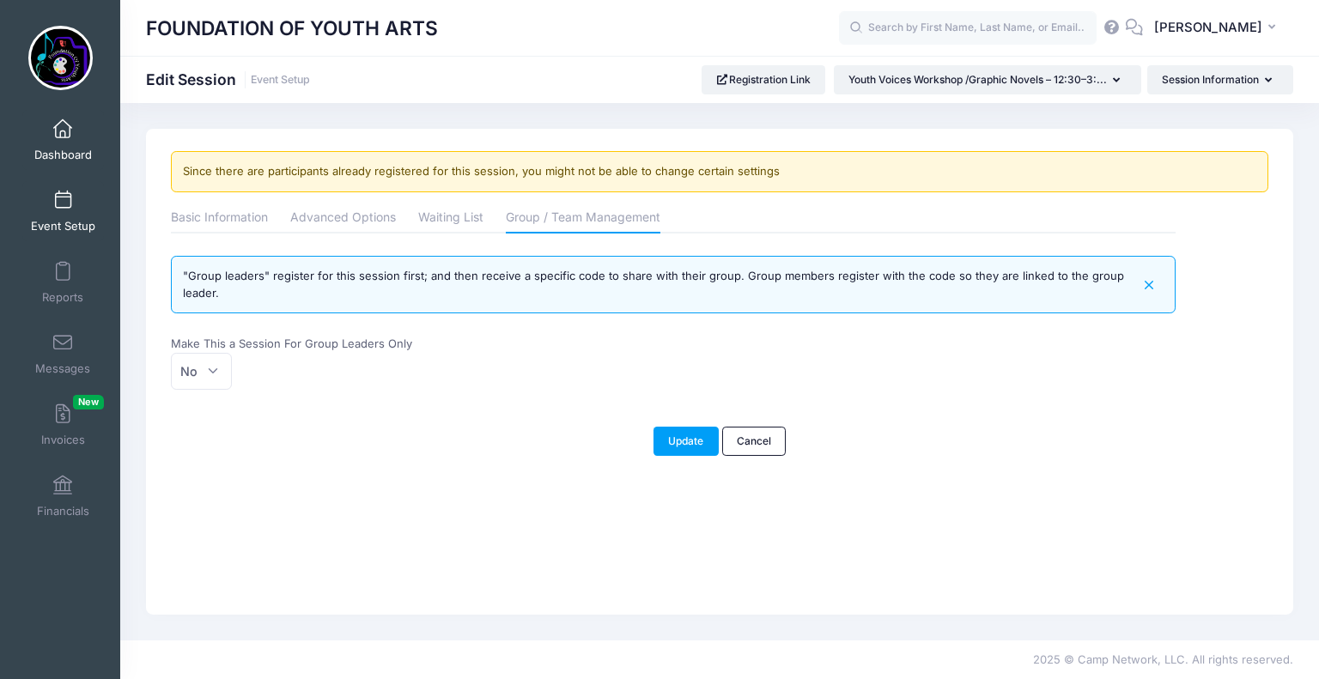
click at [48, 149] on span "Dashboard" at bounding box center [63, 155] width 58 height 15
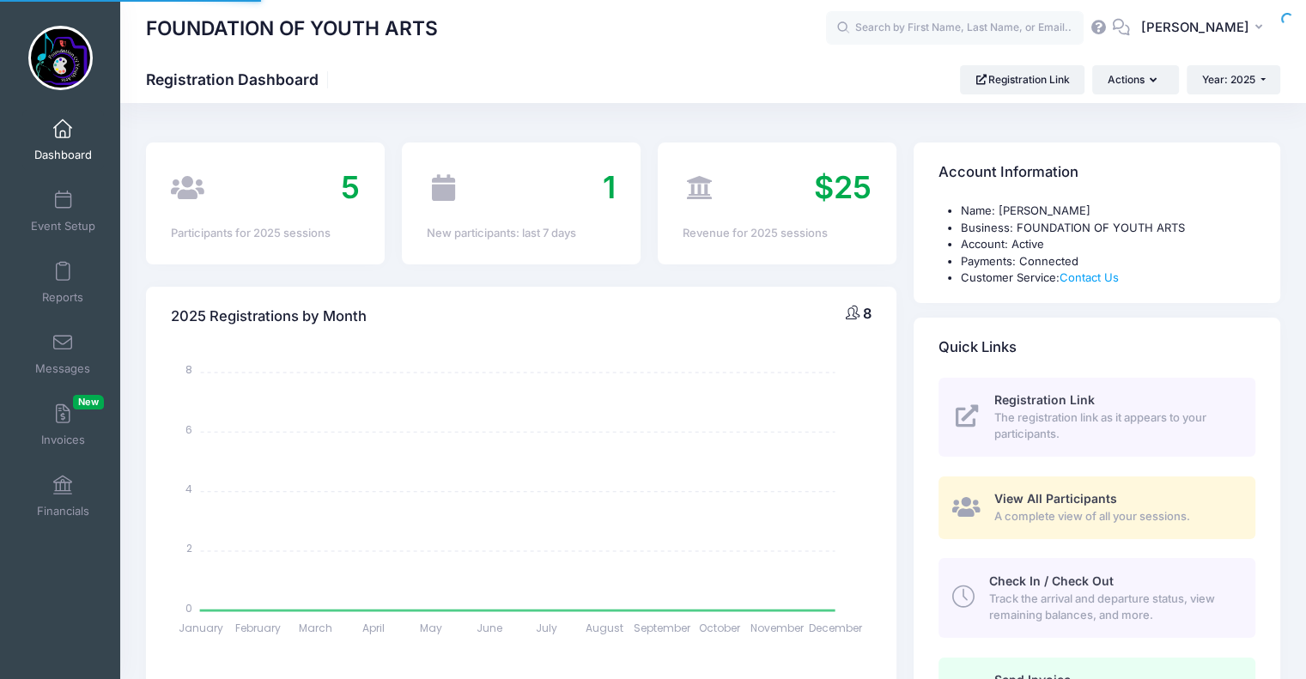
select select
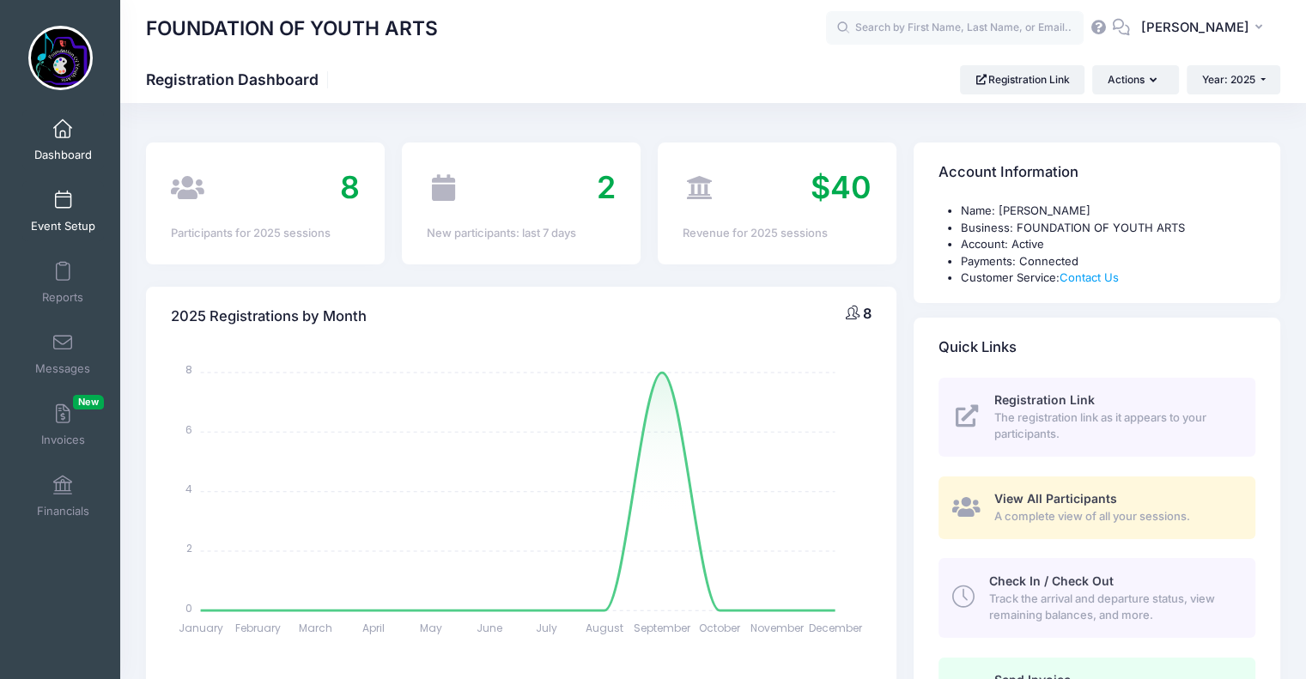
click at [64, 226] on span "Event Setup" at bounding box center [63, 226] width 64 height 15
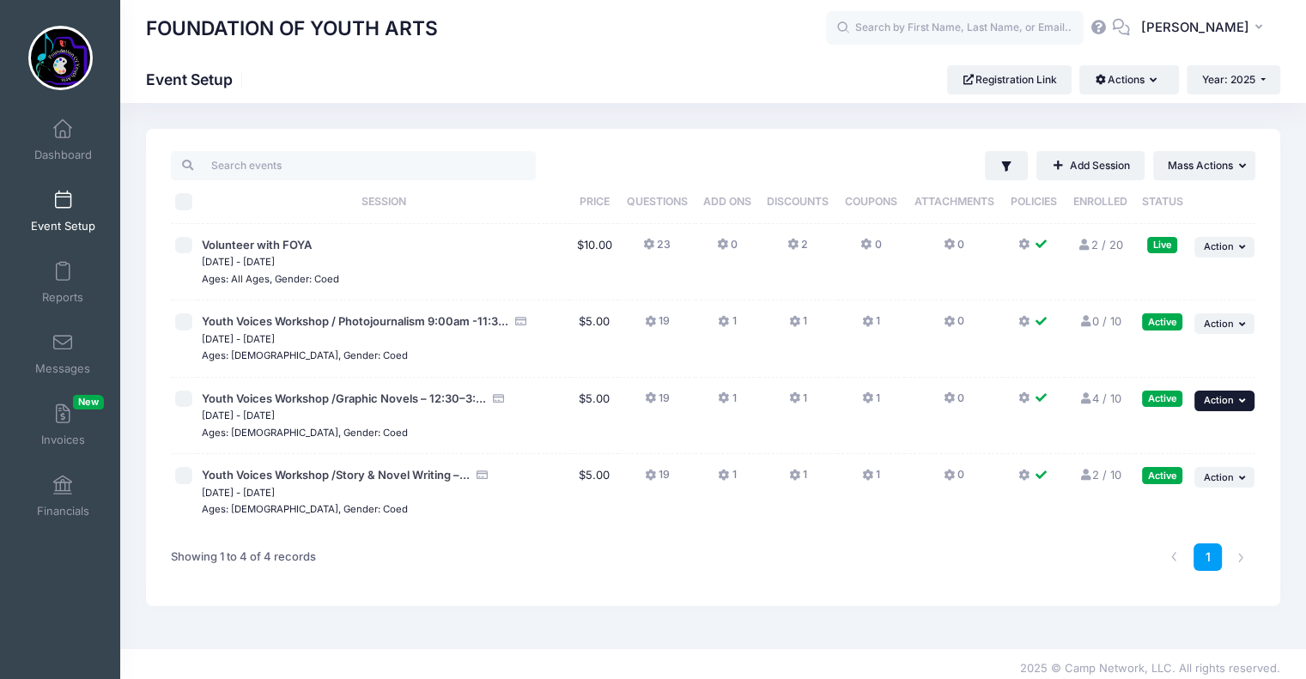
click at [1223, 403] on span "Action" at bounding box center [1219, 400] width 30 height 12
click at [935, 538] on div "1" at bounding box center [943, 558] width 643 height 54
click at [1221, 315] on button "... Action" at bounding box center [1225, 324] width 60 height 21
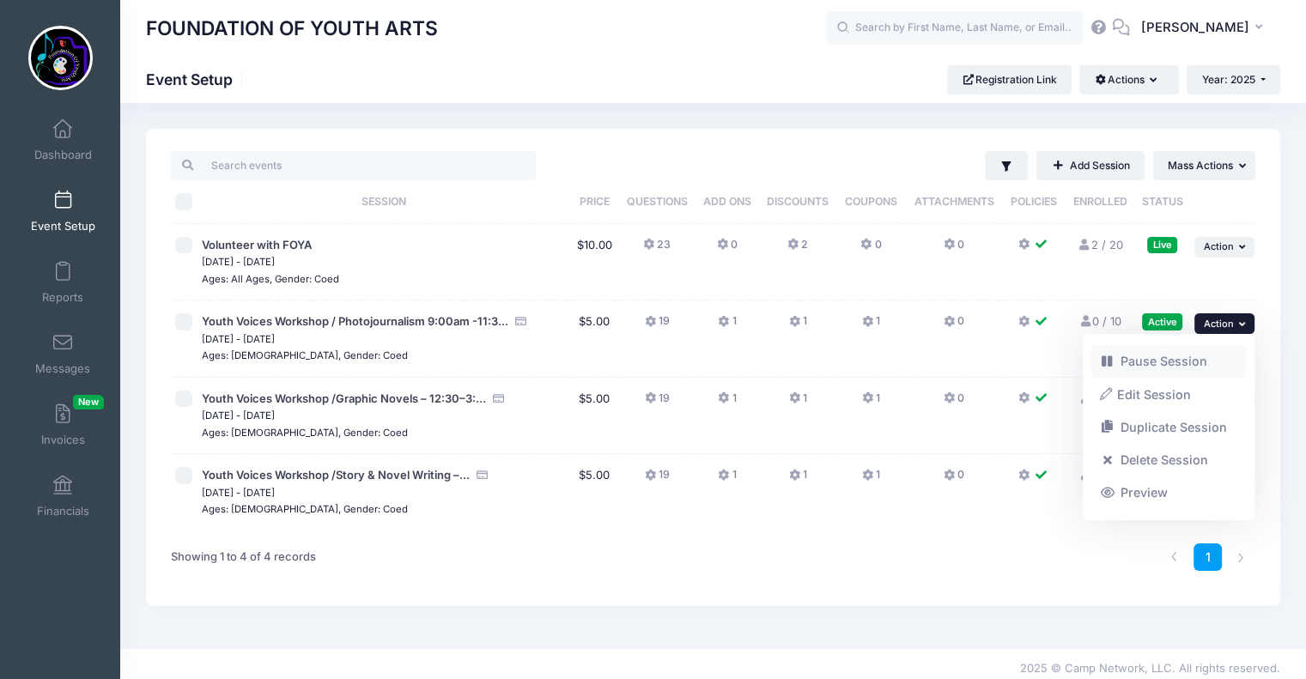
click at [1160, 359] on link "Pause Session" at bounding box center [1169, 361] width 155 height 33
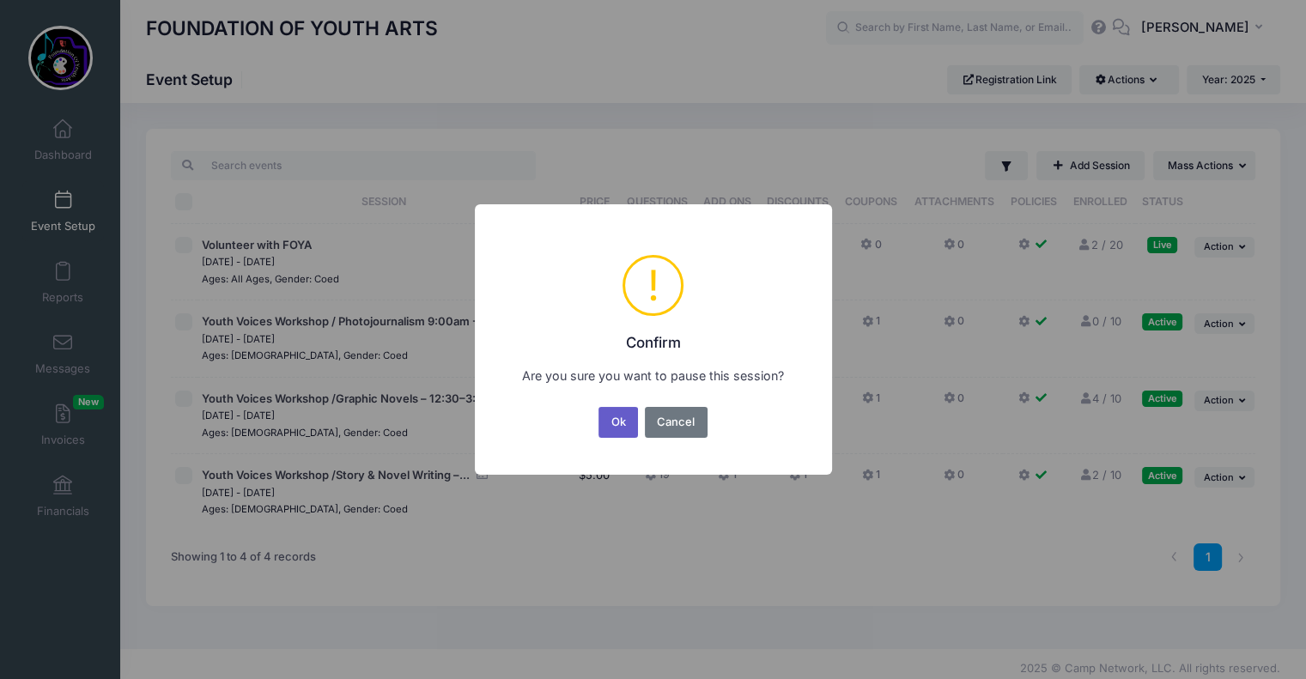
click at [620, 417] on button "Ok" at bounding box center [619, 422] width 40 height 31
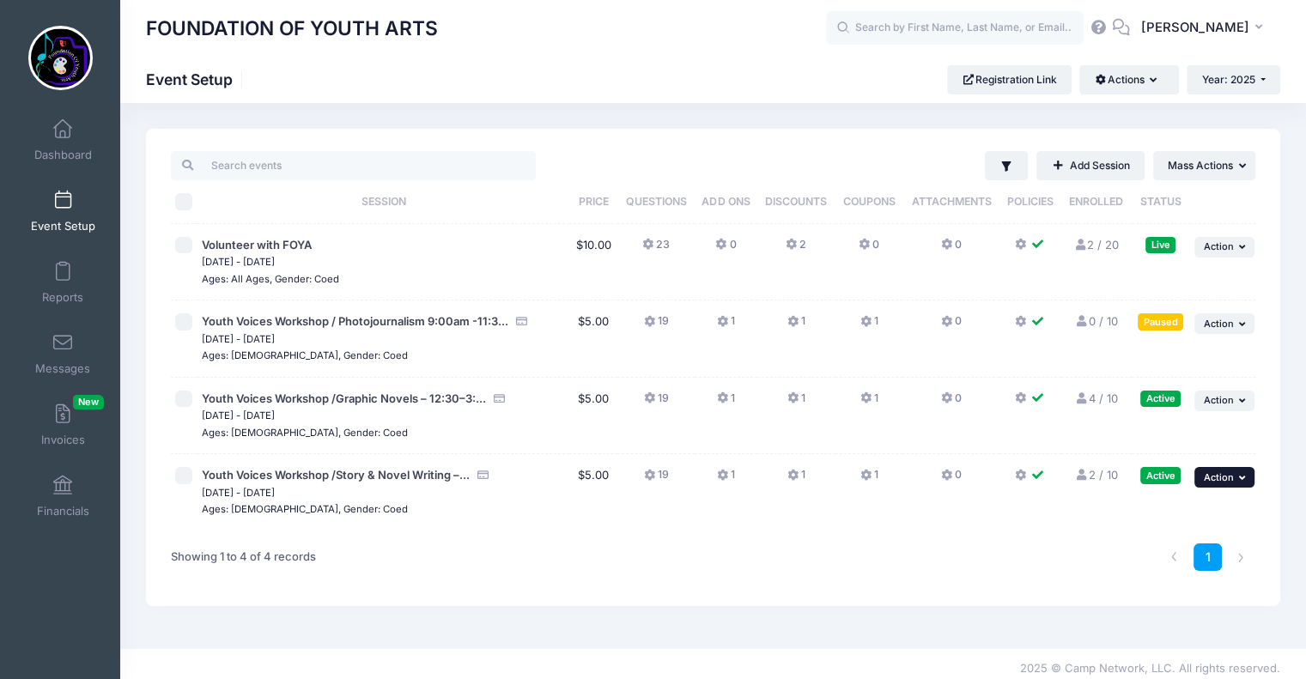
click at [1229, 478] on span "Action" at bounding box center [1219, 478] width 30 height 12
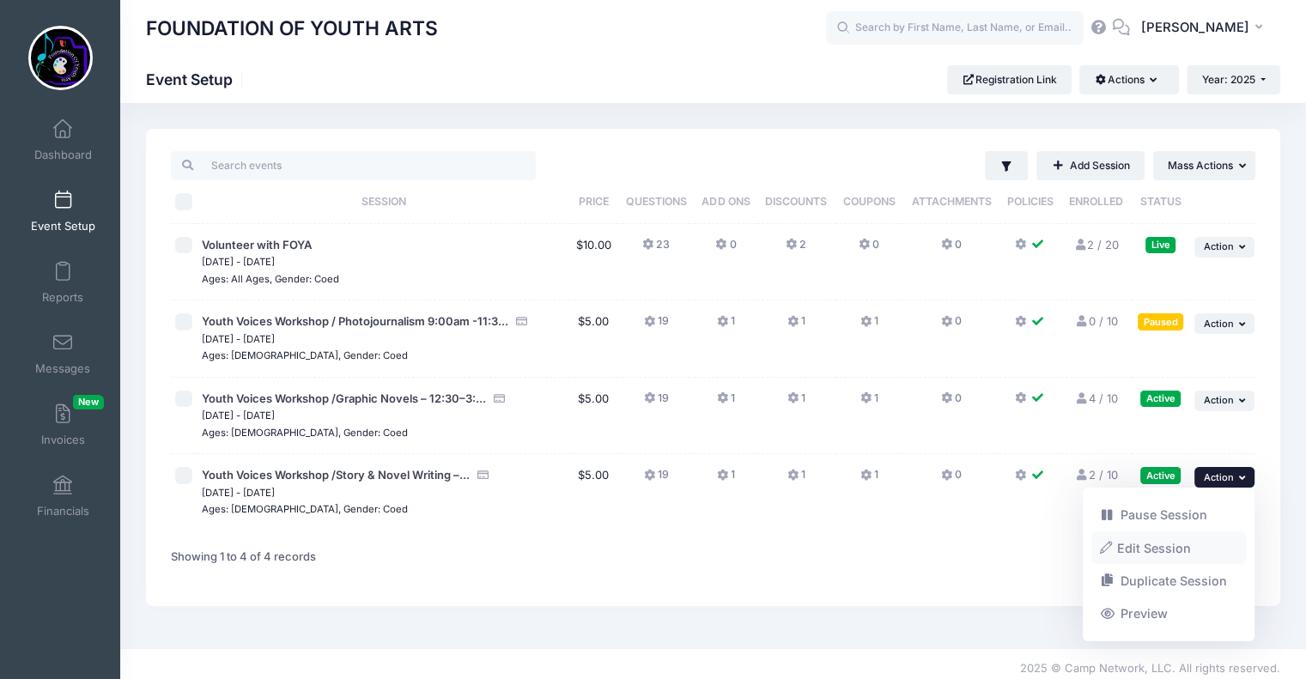
click at [1153, 541] on link "Edit Session" at bounding box center [1169, 548] width 155 height 33
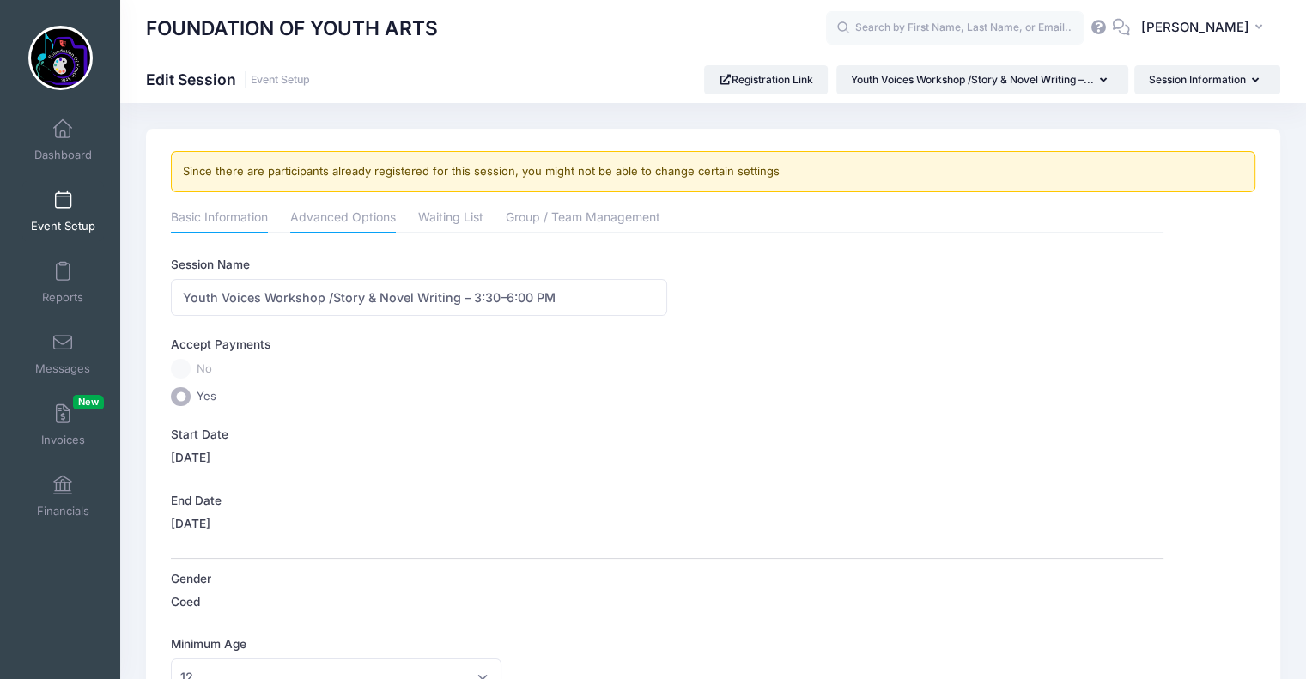
click at [349, 219] on link "Advanced Options" at bounding box center [343, 219] width 106 height 31
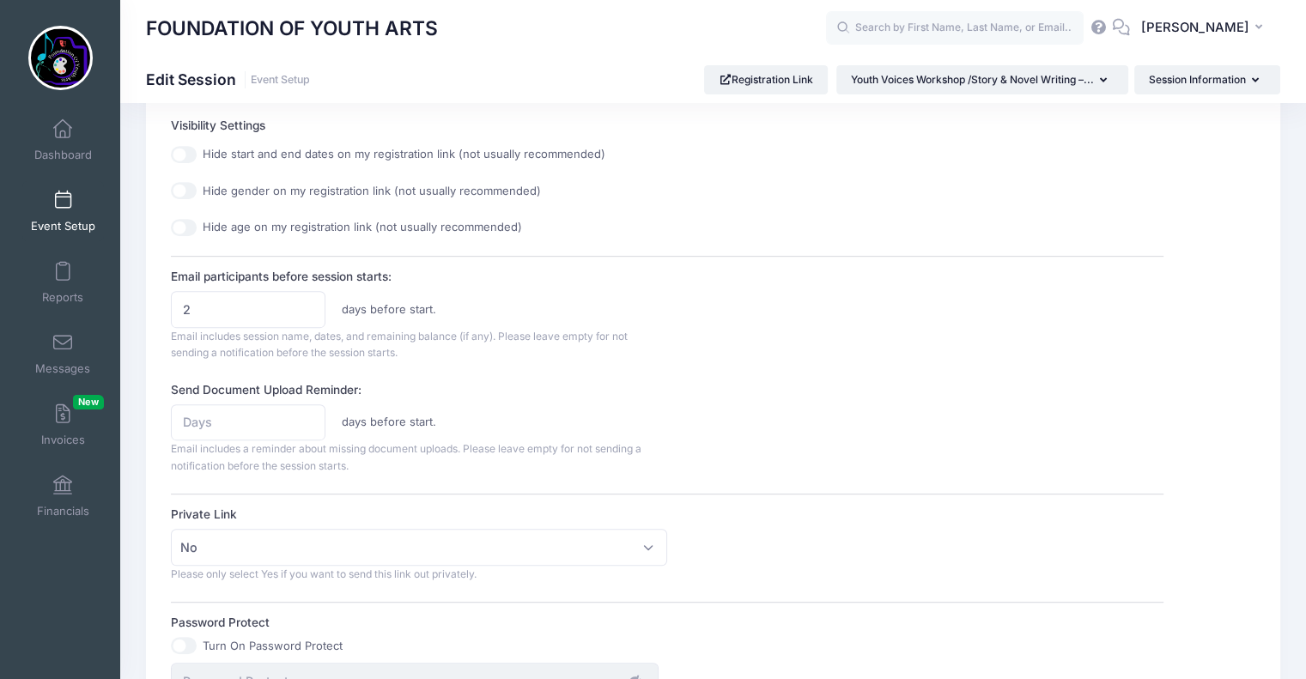
scroll to position [697, 0]
click at [205, 313] on input "2" at bounding box center [248, 313] width 155 height 37
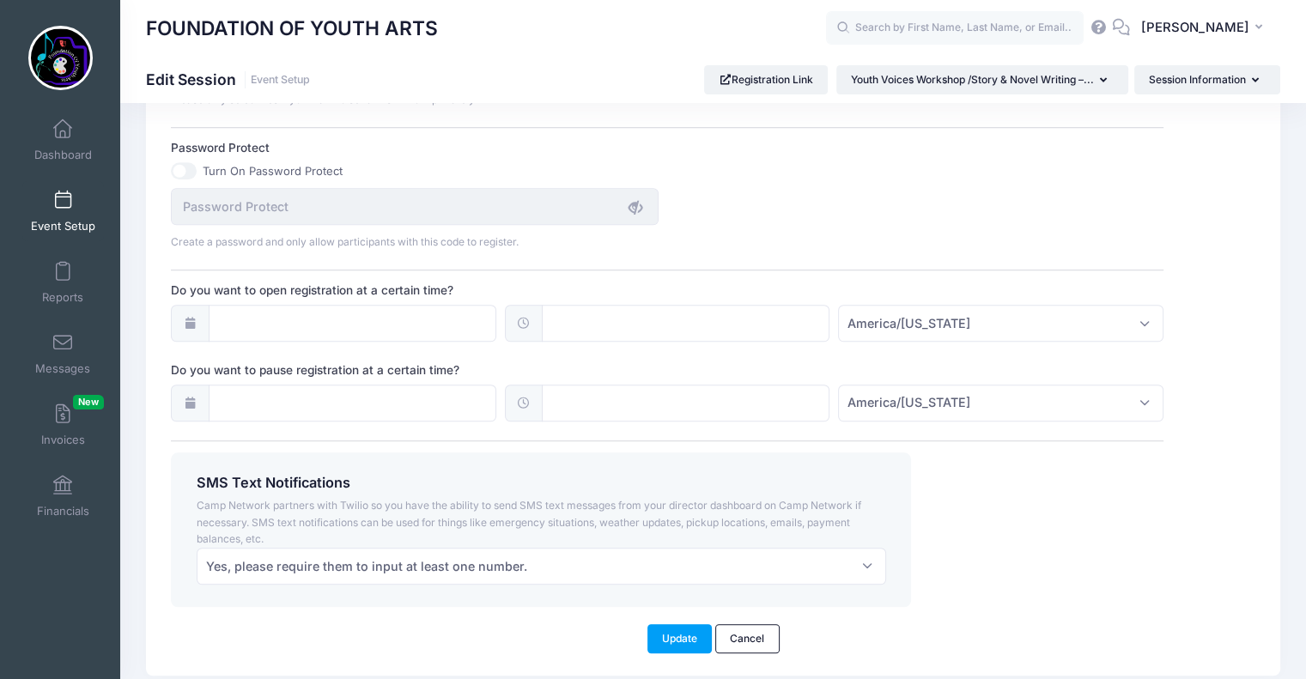
type input "1"
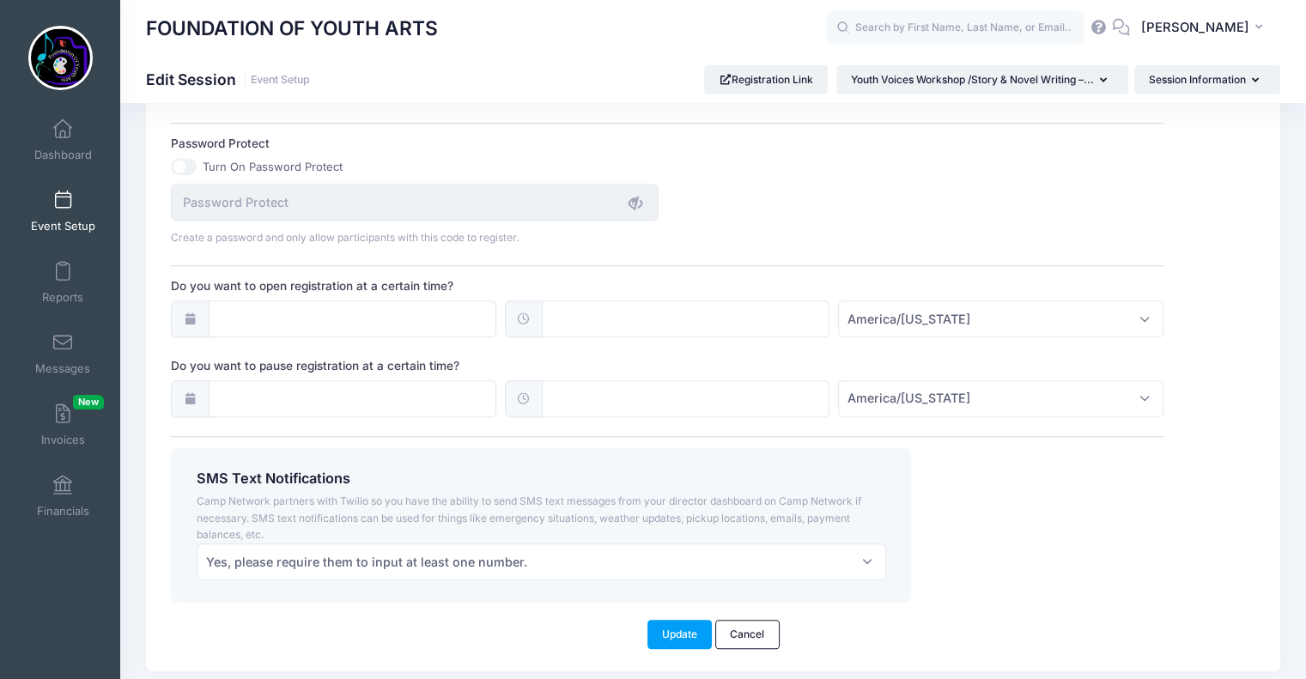
scroll to position [1182, 0]
click at [1146, 161] on div "Turn On Password Protect" at bounding box center [667, 164] width 993 height 17
click at [684, 627] on button "Update" at bounding box center [680, 632] width 65 height 29
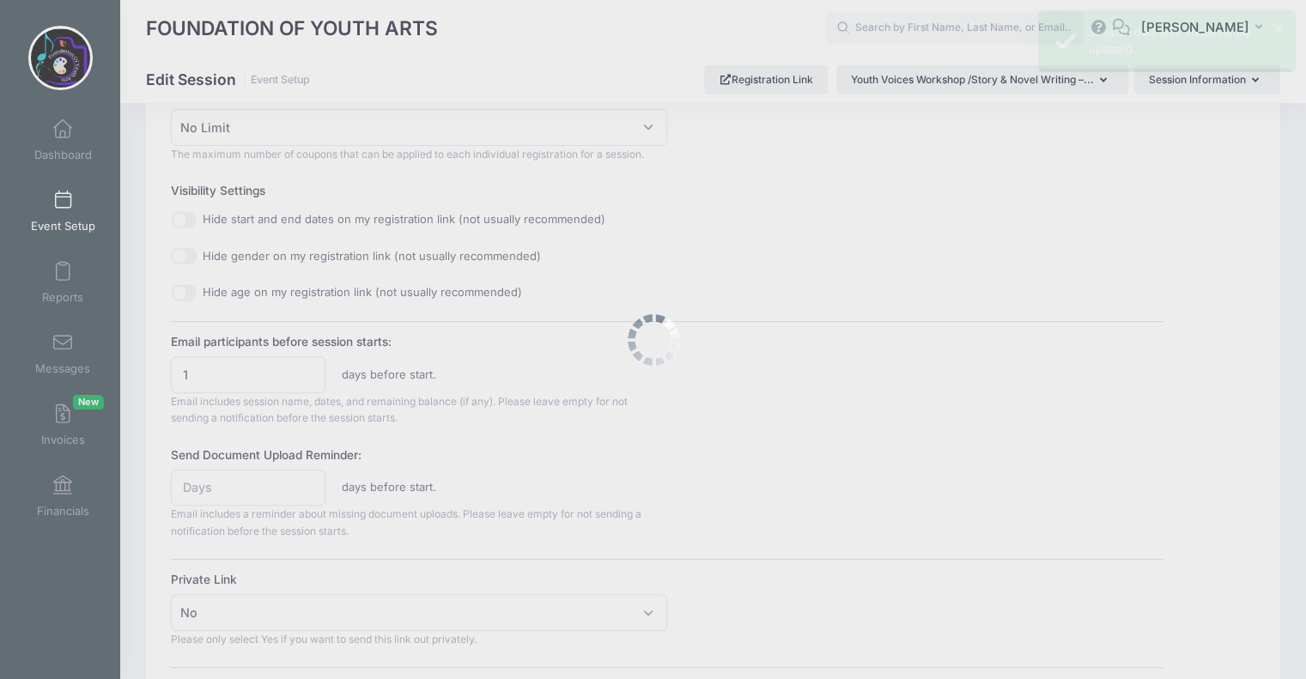
scroll to position [0, 0]
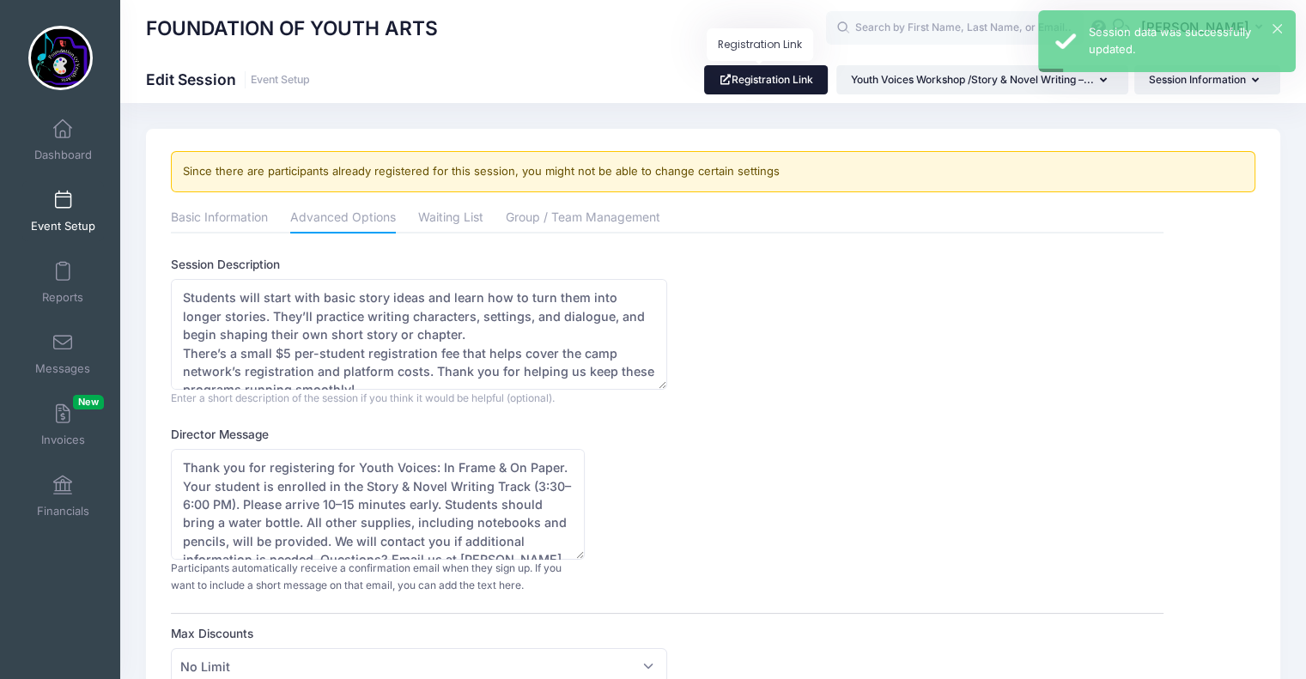
click at [770, 82] on link "Registration Link" at bounding box center [766, 79] width 125 height 29
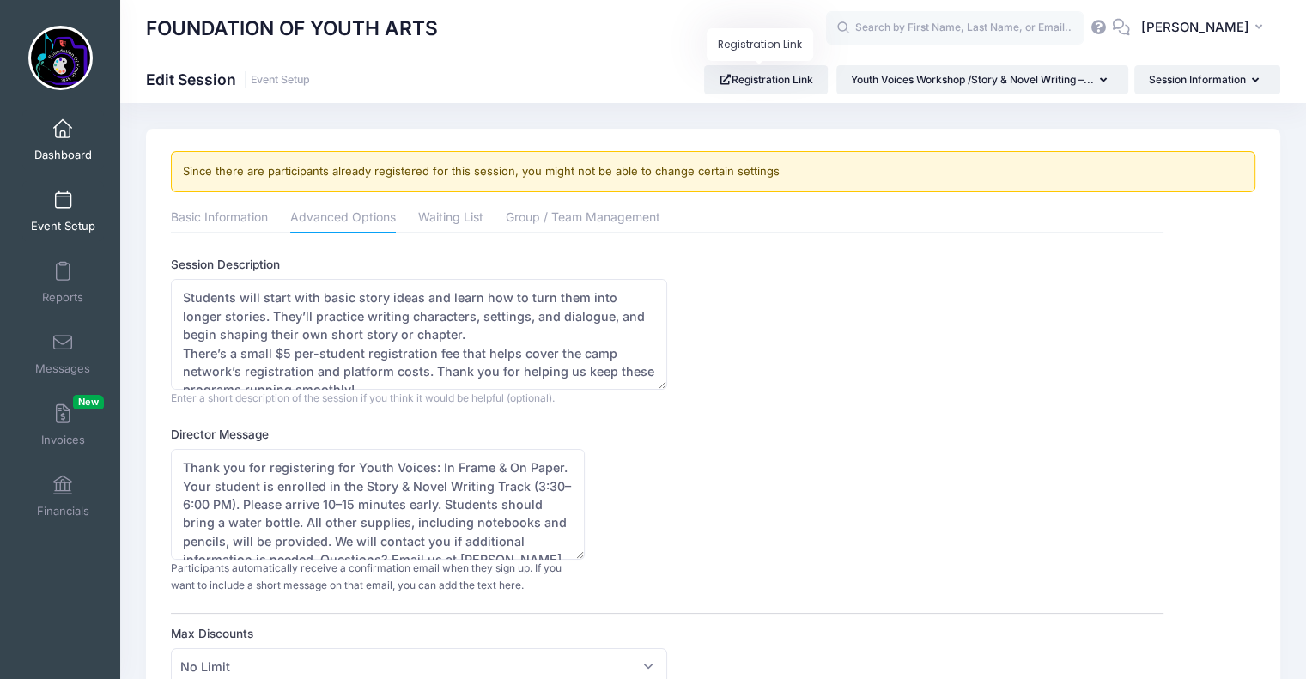
click at [53, 142] on link "Dashboard" at bounding box center [63, 140] width 82 height 60
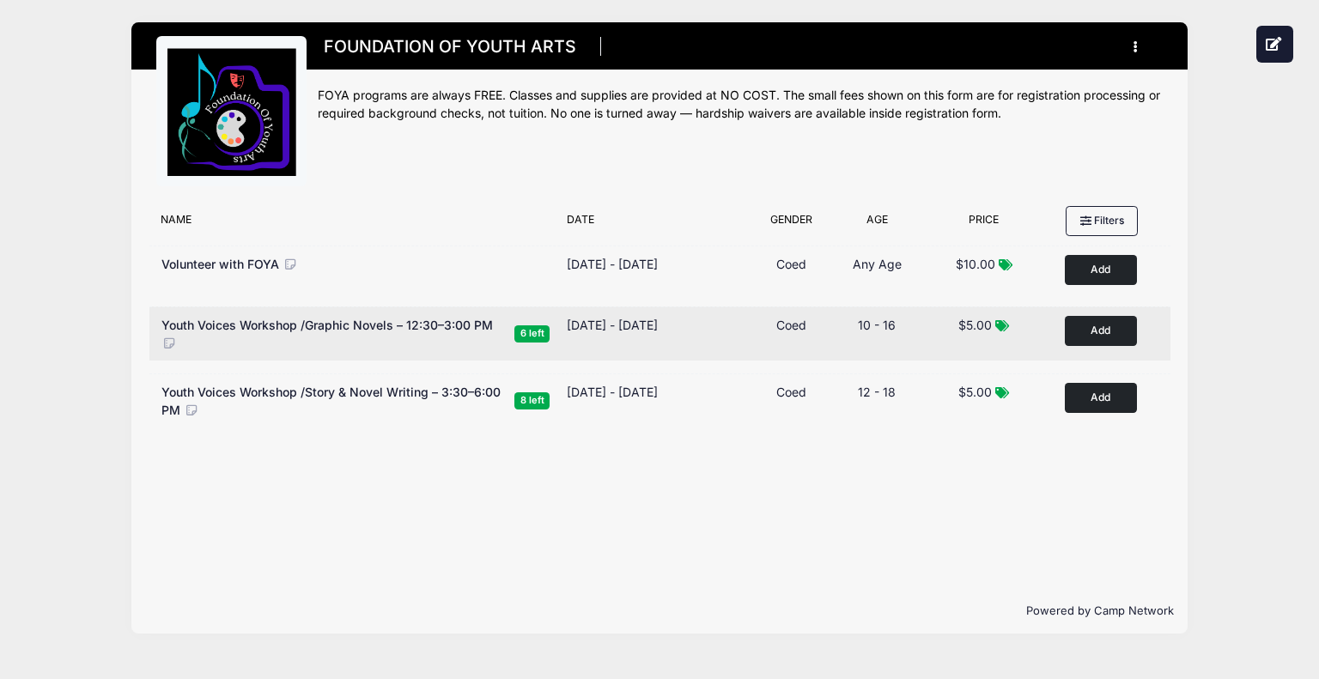
click at [1115, 325] on button "Add to Cart" at bounding box center [1101, 331] width 72 height 30
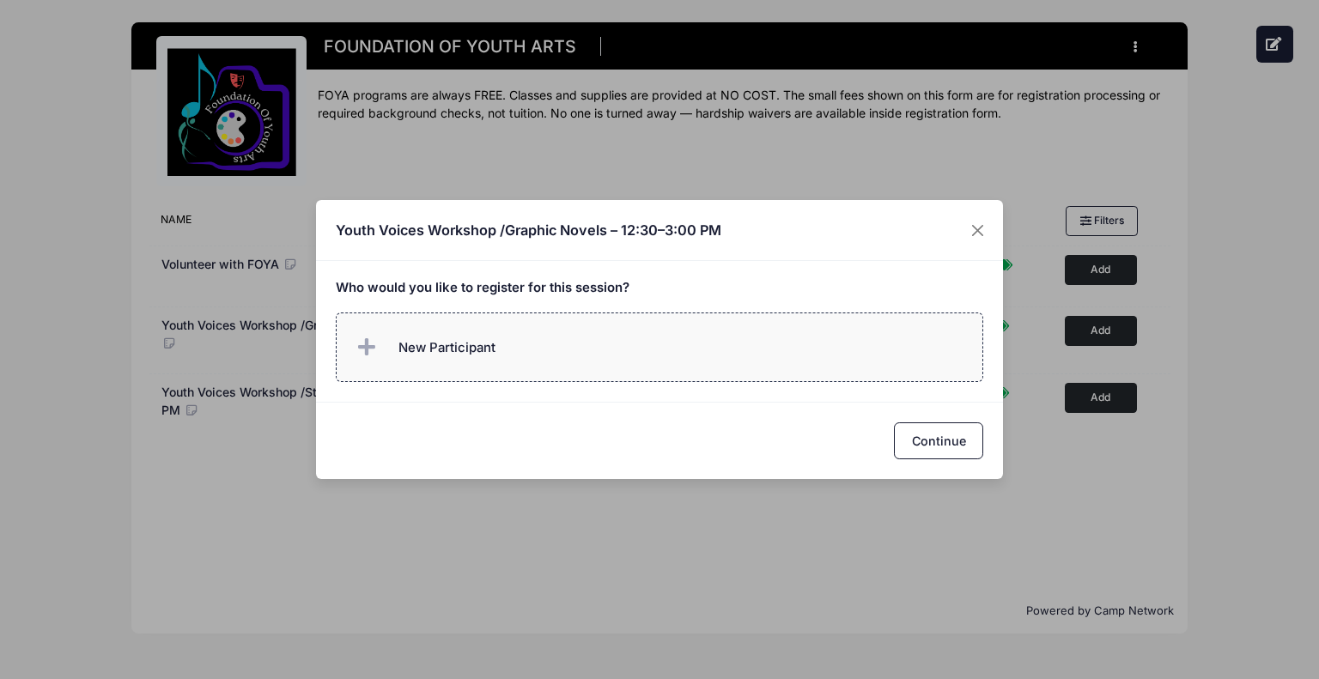
click at [514, 350] on label "New Participant" at bounding box center [660, 348] width 649 height 70
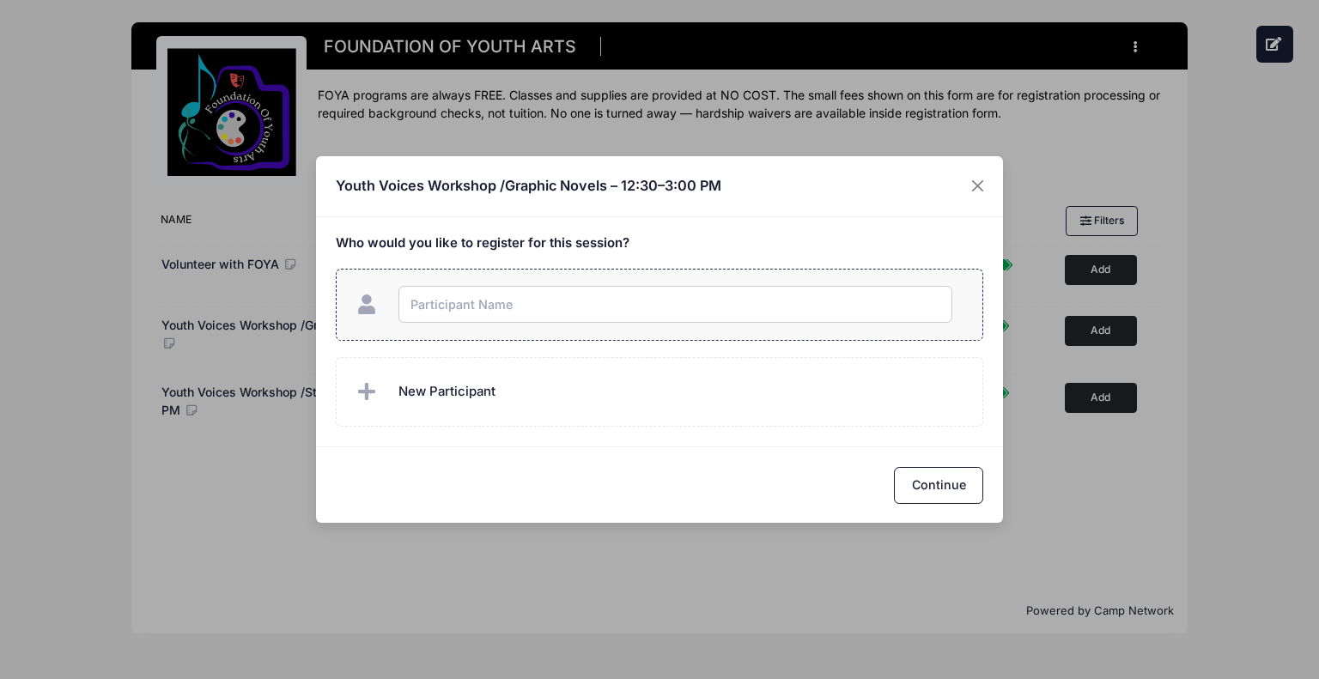
click at [452, 300] on input "text" at bounding box center [676, 304] width 554 height 37
type input "[PERSON_NAME]"
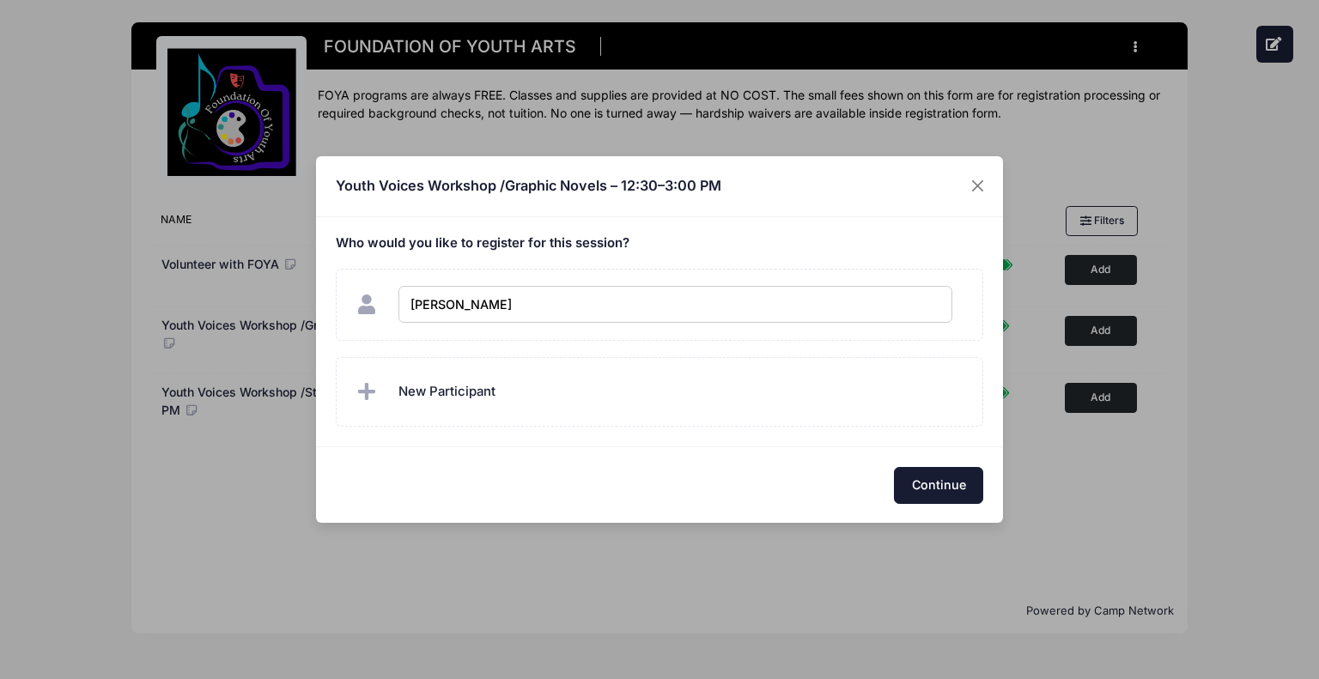
checkbox input "true"
click at [935, 475] on button "Continue" at bounding box center [938, 485] width 89 height 37
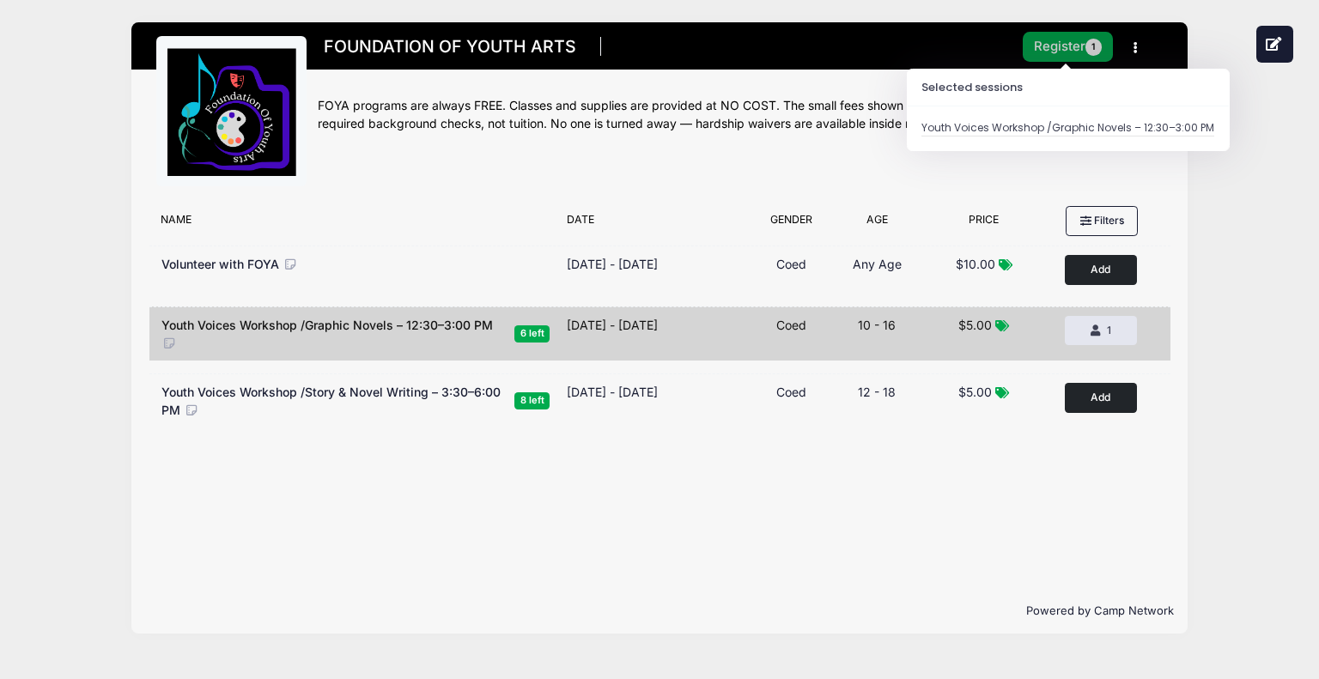
click at [1094, 44] on span "1" at bounding box center [1094, 47] width 17 height 17
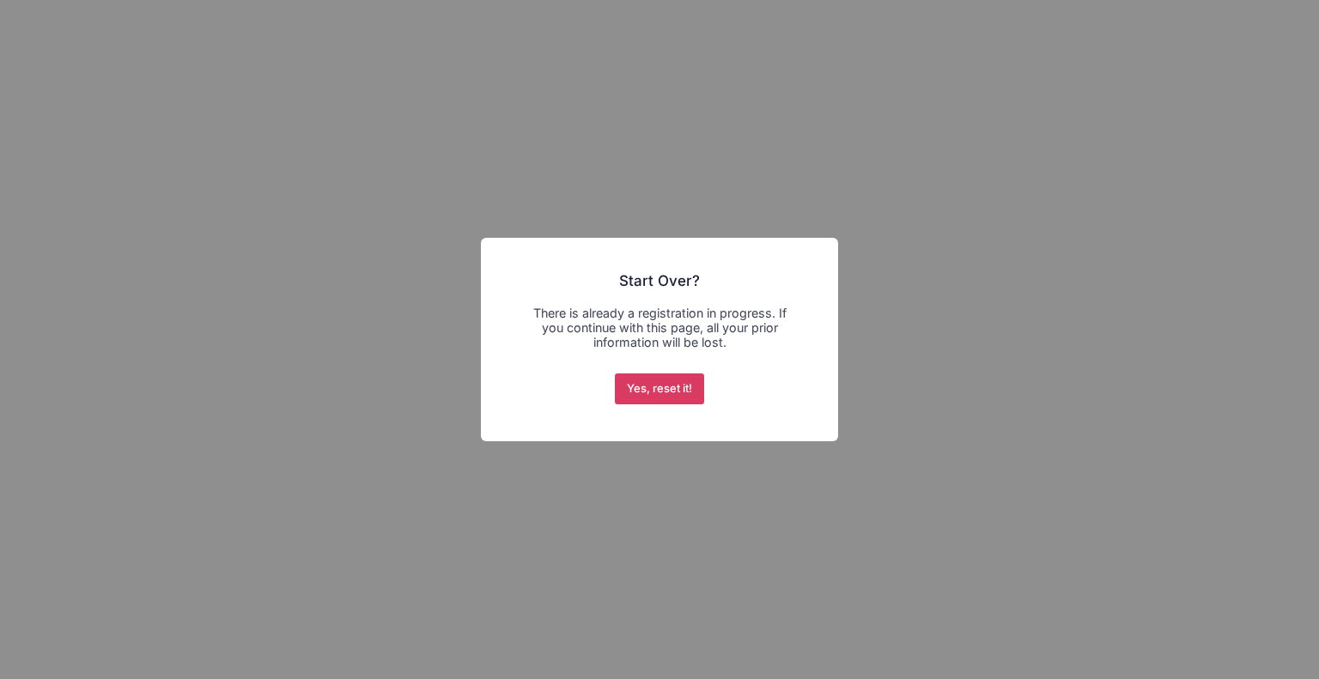
click at [659, 384] on button "Yes, reset it!" at bounding box center [660, 389] width 90 height 31
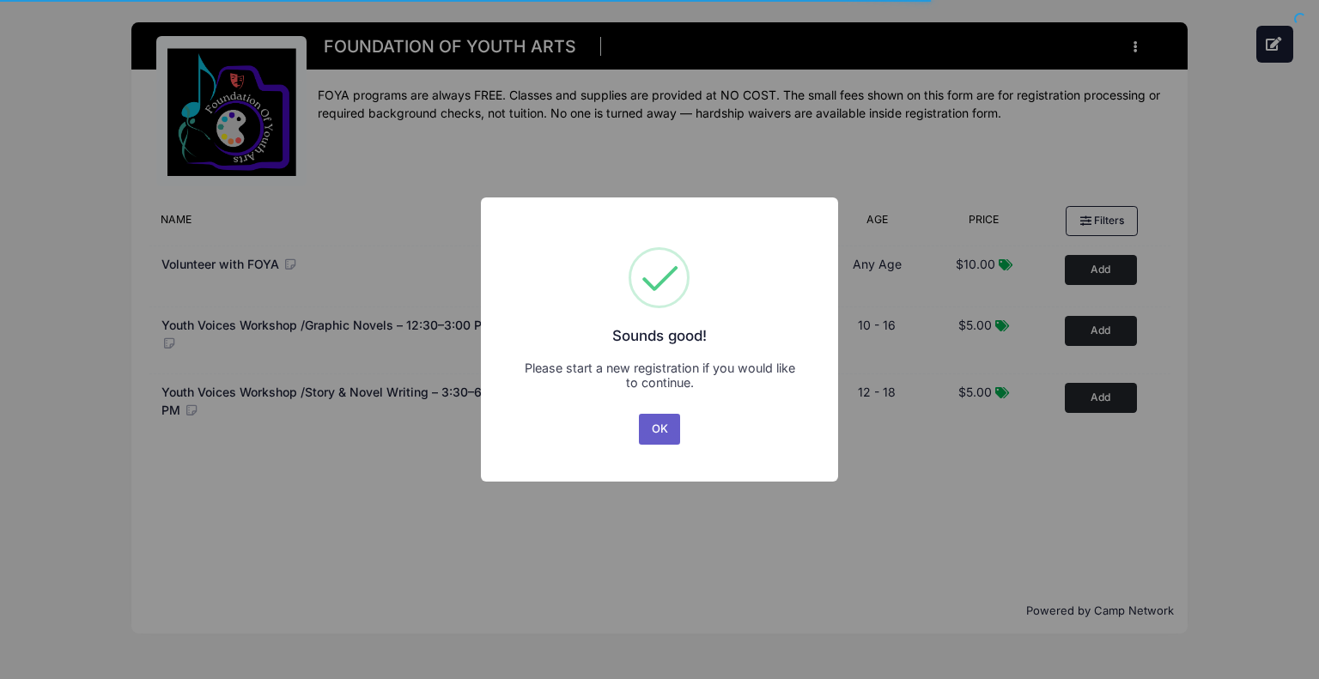
click at [658, 420] on button "OK" at bounding box center [659, 429] width 41 height 31
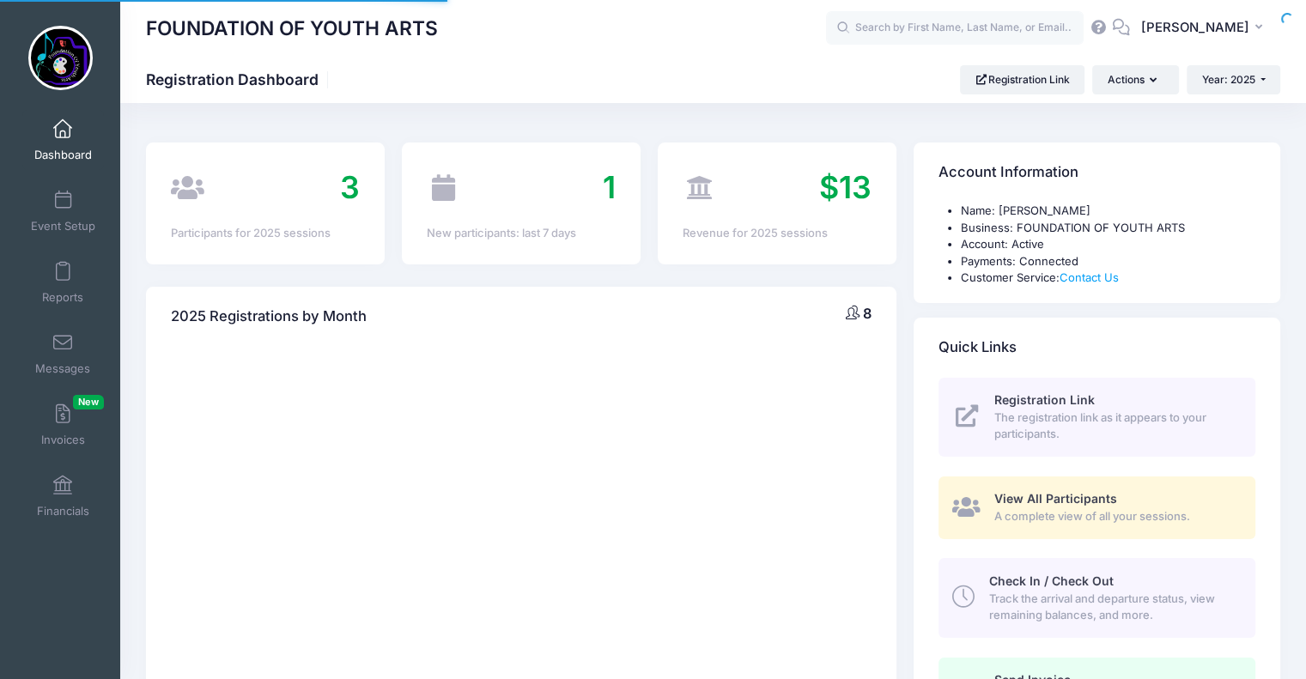
select select
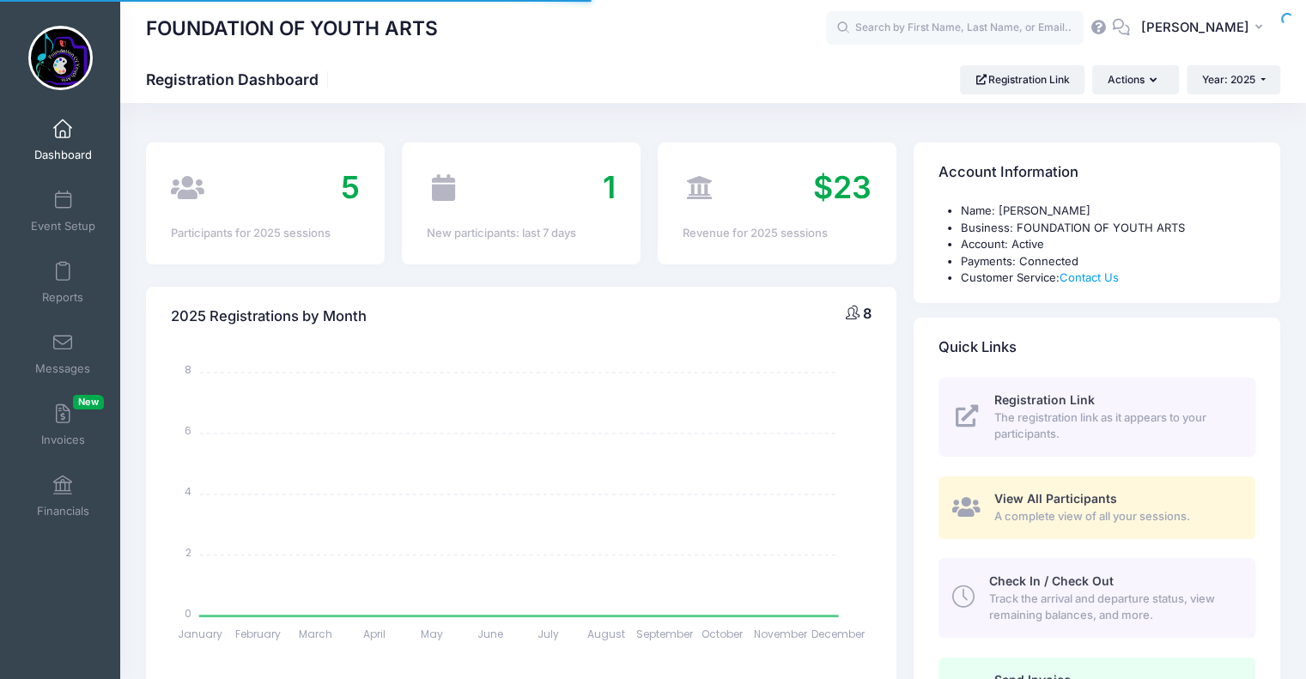
select select
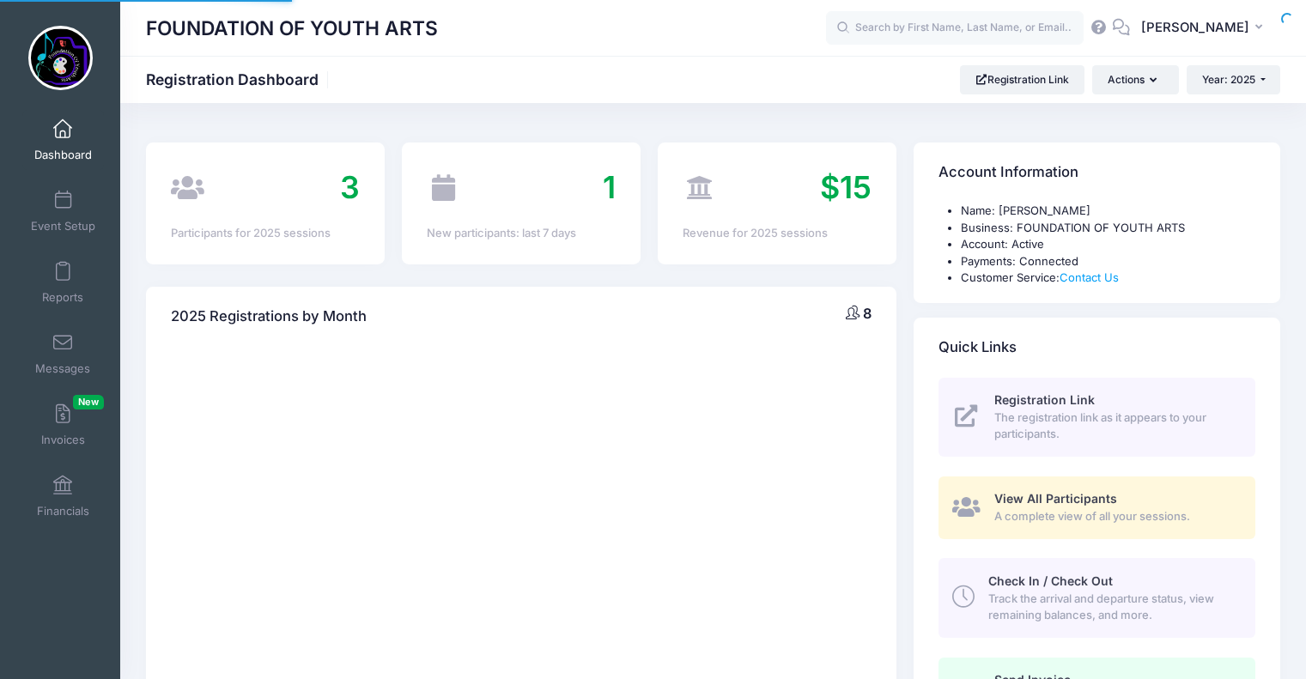
select select
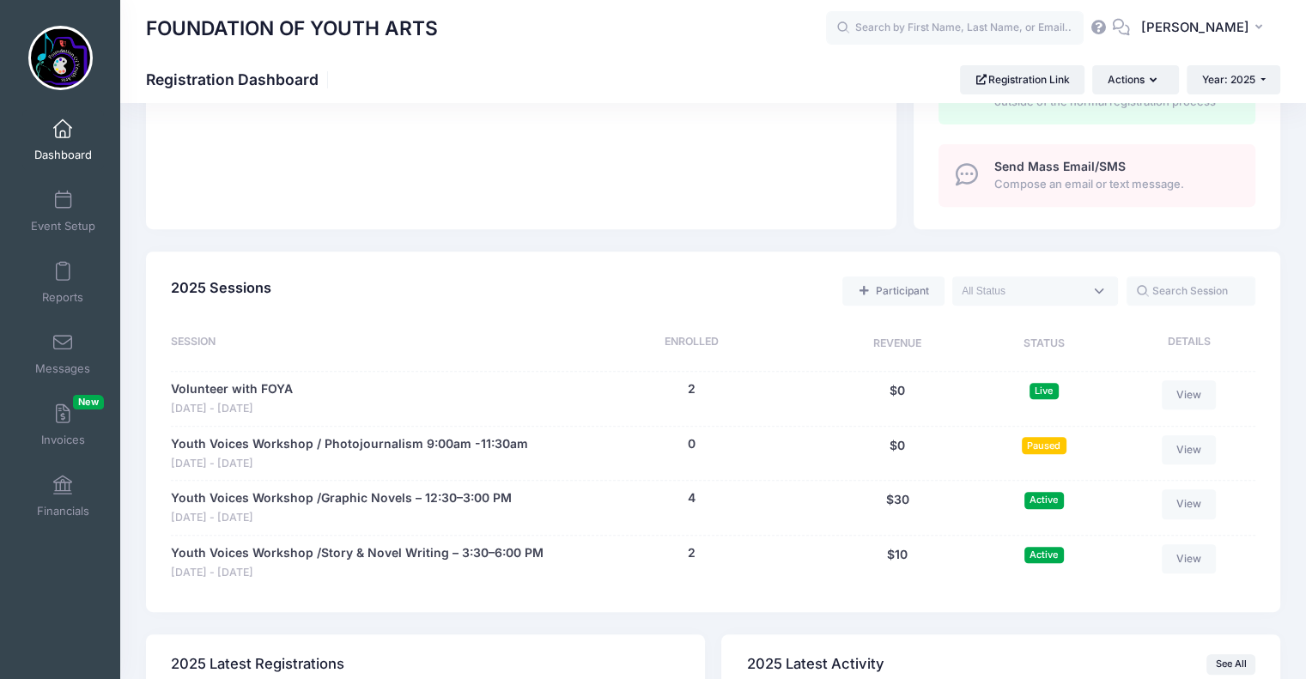
scroll to position [615, 0]
